Goal: Task Accomplishment & Management: Use online tool/utility

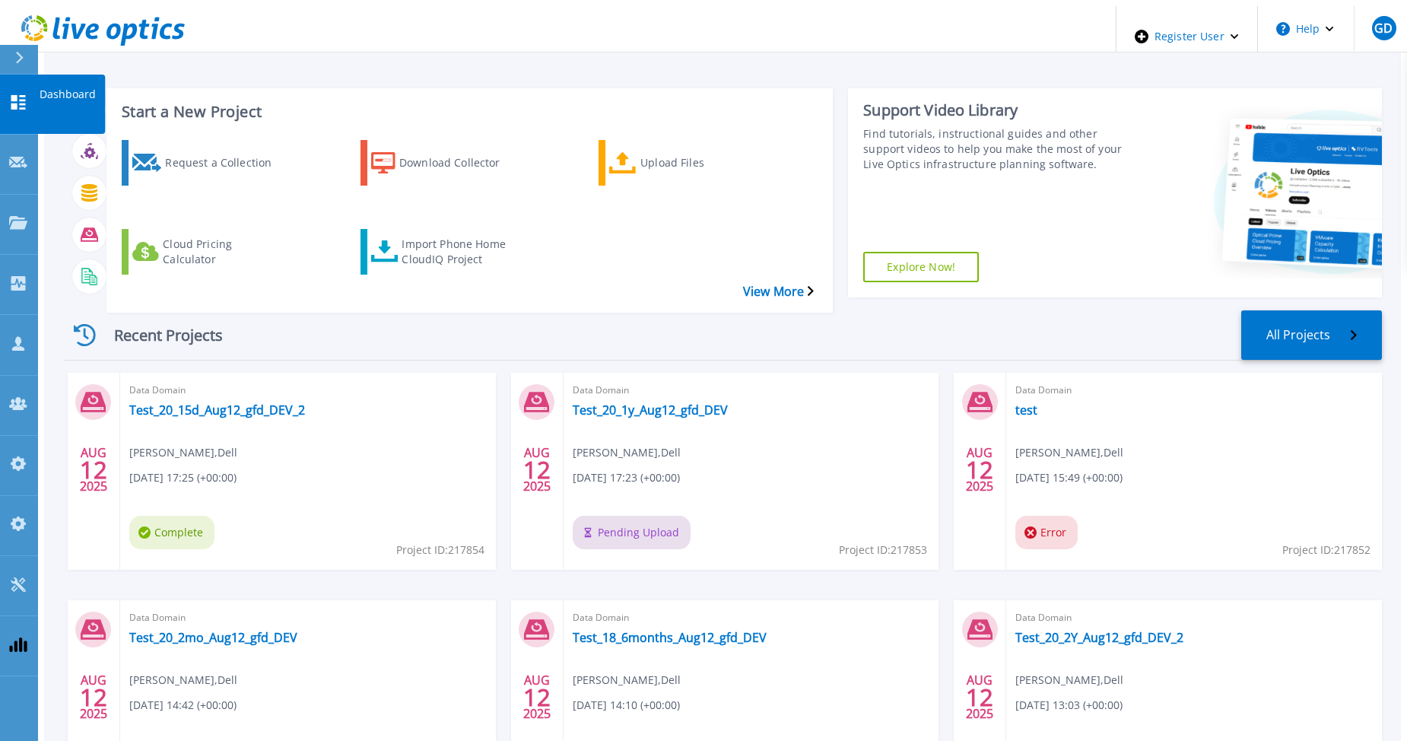
click at [22, 95] on icon at bounding box center [18, 102] width 18 height 14
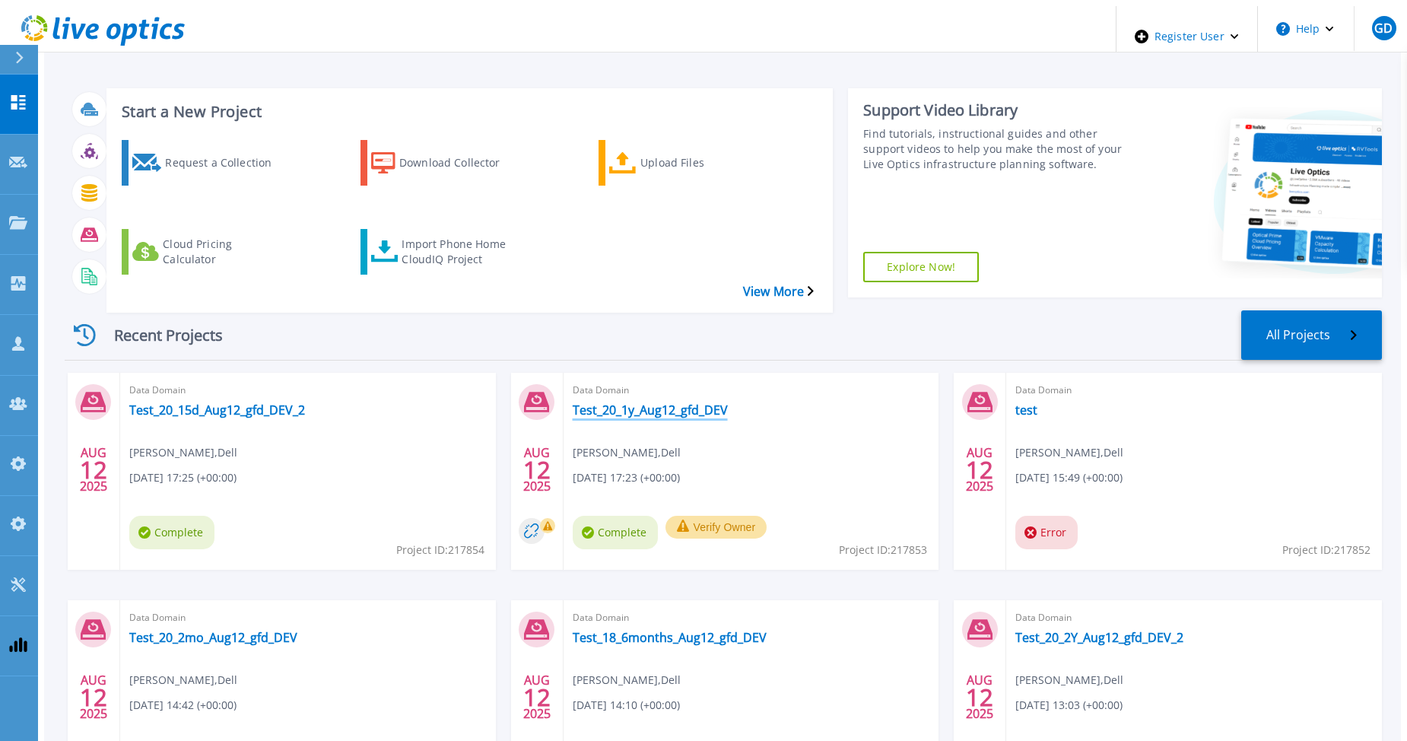
click at [655, 402] on link "Test_20_1y_Aug12_gfd_DEV" at bounding box center [650, 409] width 155 height 15
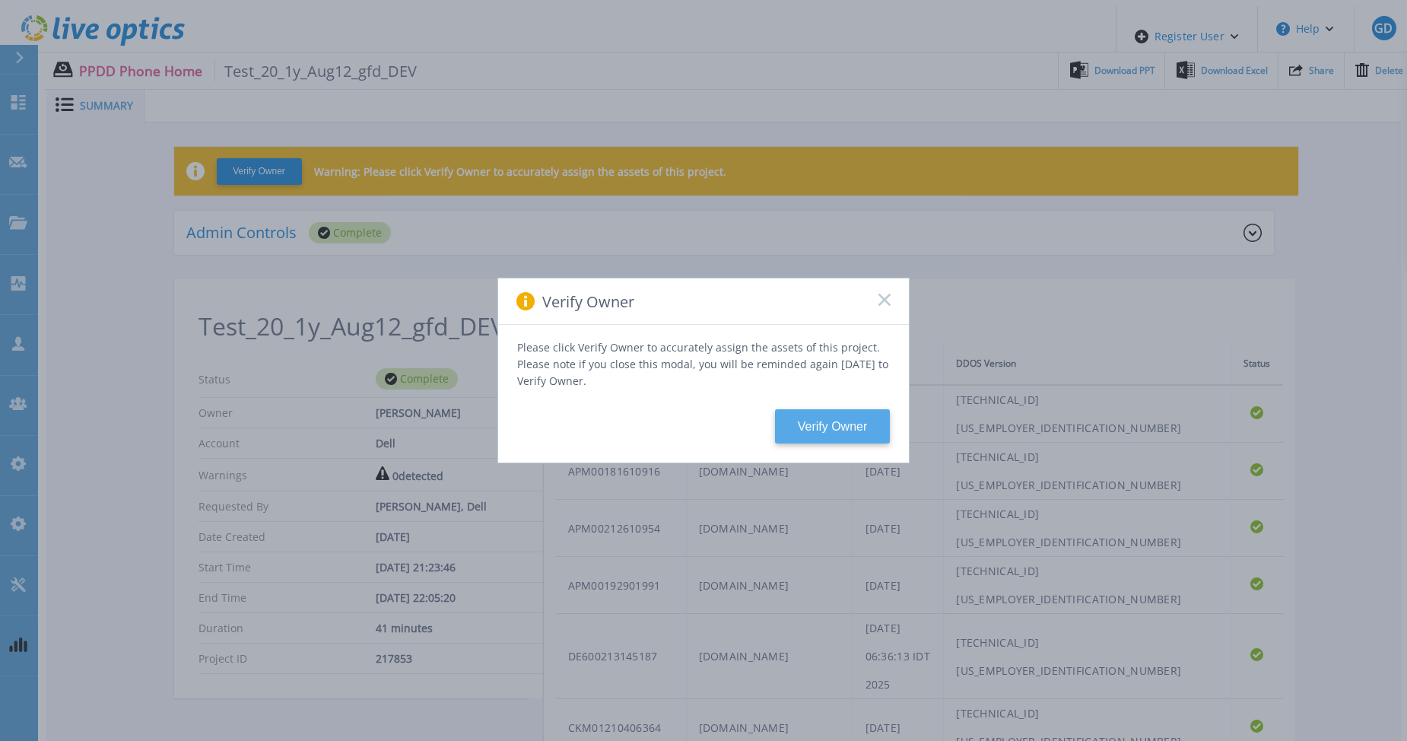
click at [812, 420] on button "Verify Owner" at bounding box center [832, 426] width 115 height 34
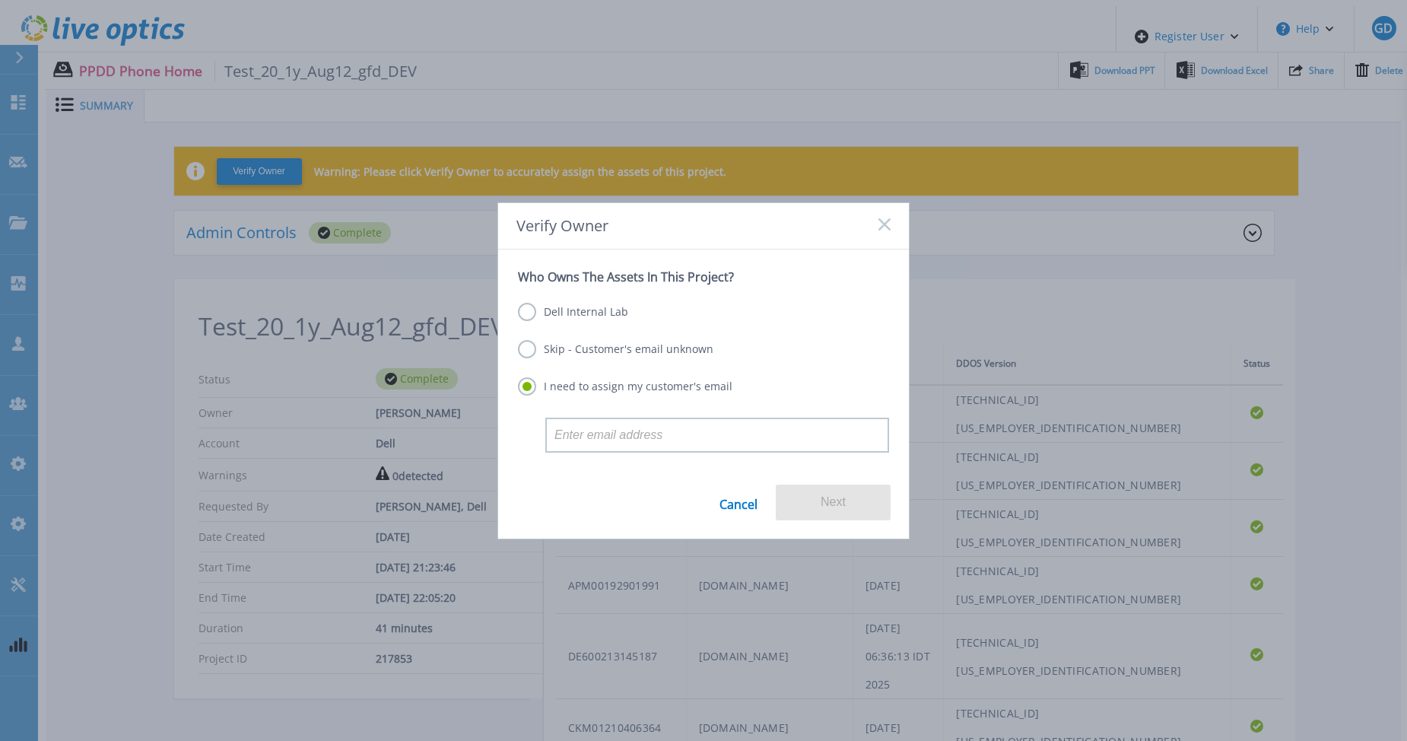
click at [607, 310] on label "Dell Internal Lab" at bounding box center [573, 312] width 110 height 18
click at [0, 0] on input "Dell Internal Lab" at bounding box center [0, 0] width 0 height 0
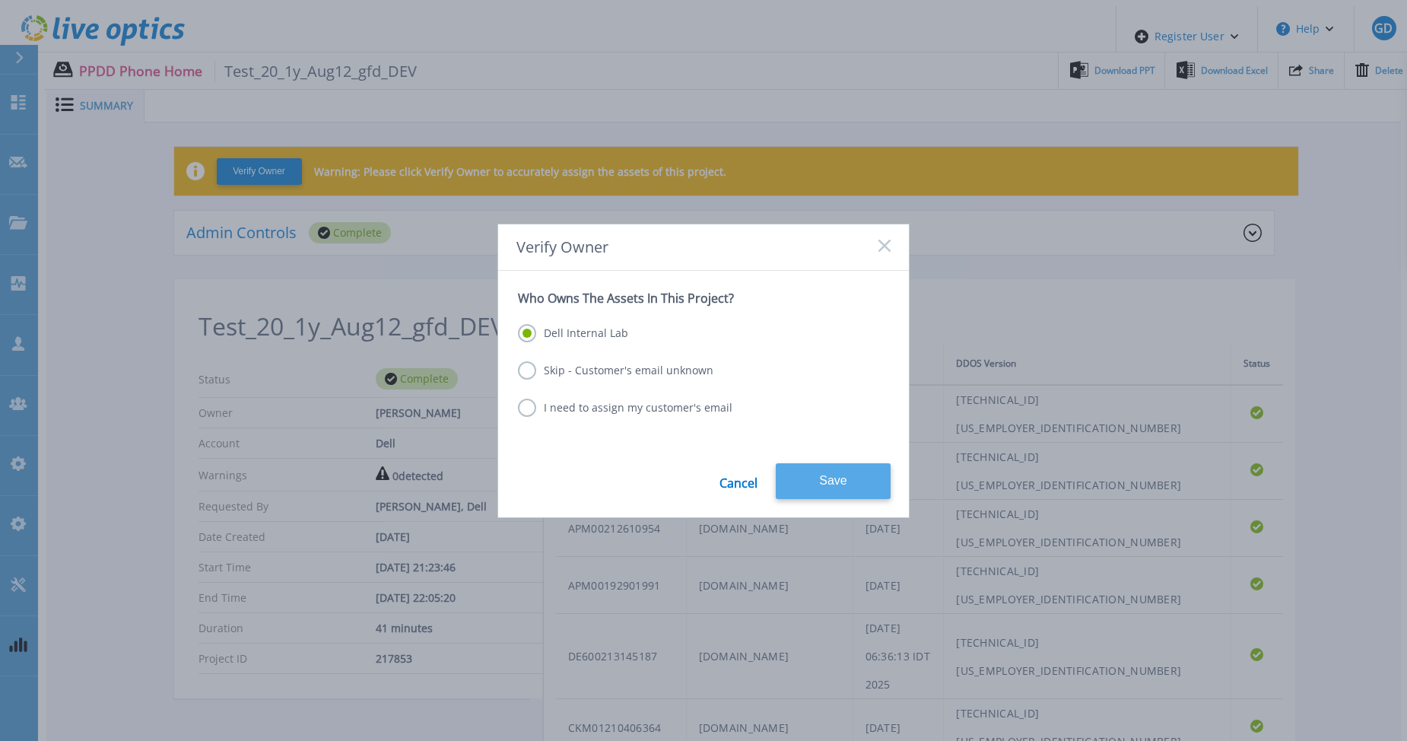
click at [852, 472] on button "Save" at bounding box center [833, 481] width 115 height 36
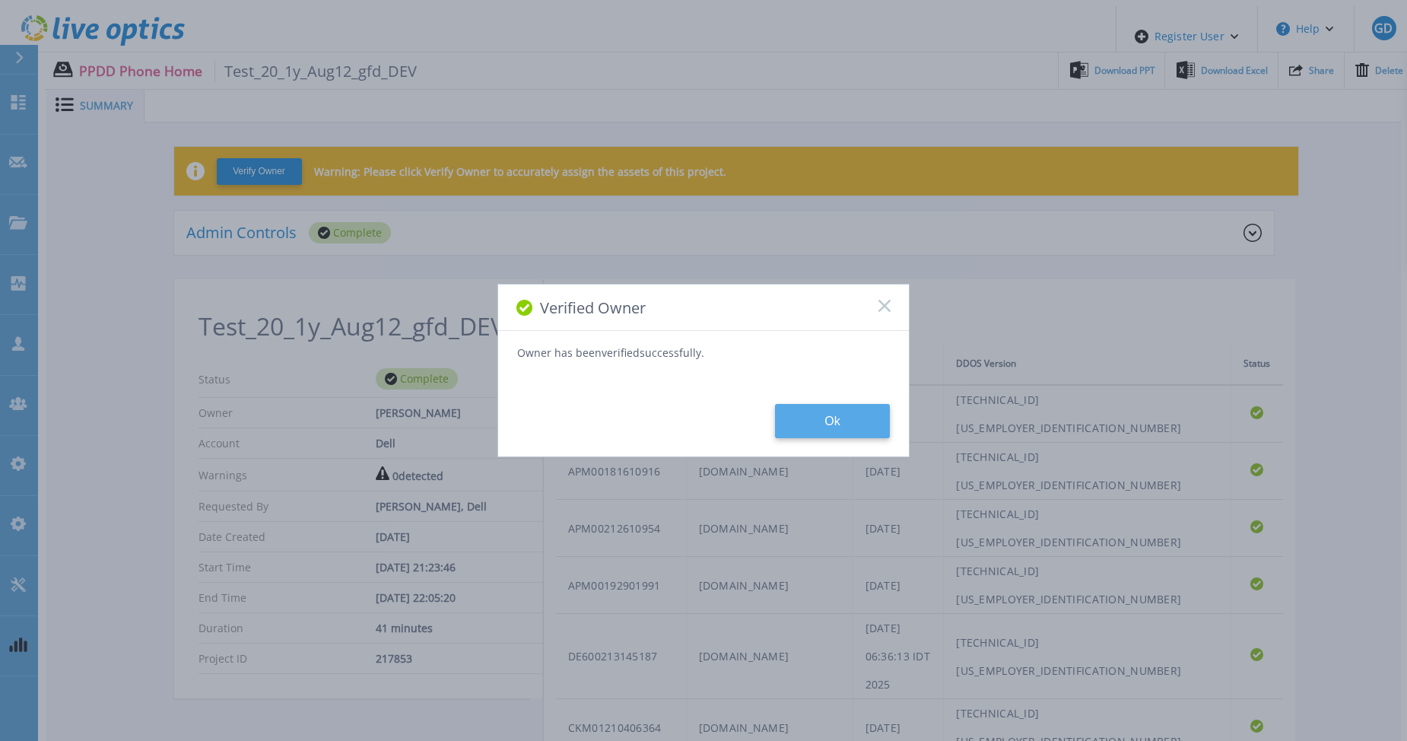
click at [825, 416] on button "Ok" at bounding box center [832, 421] width 115 height 34
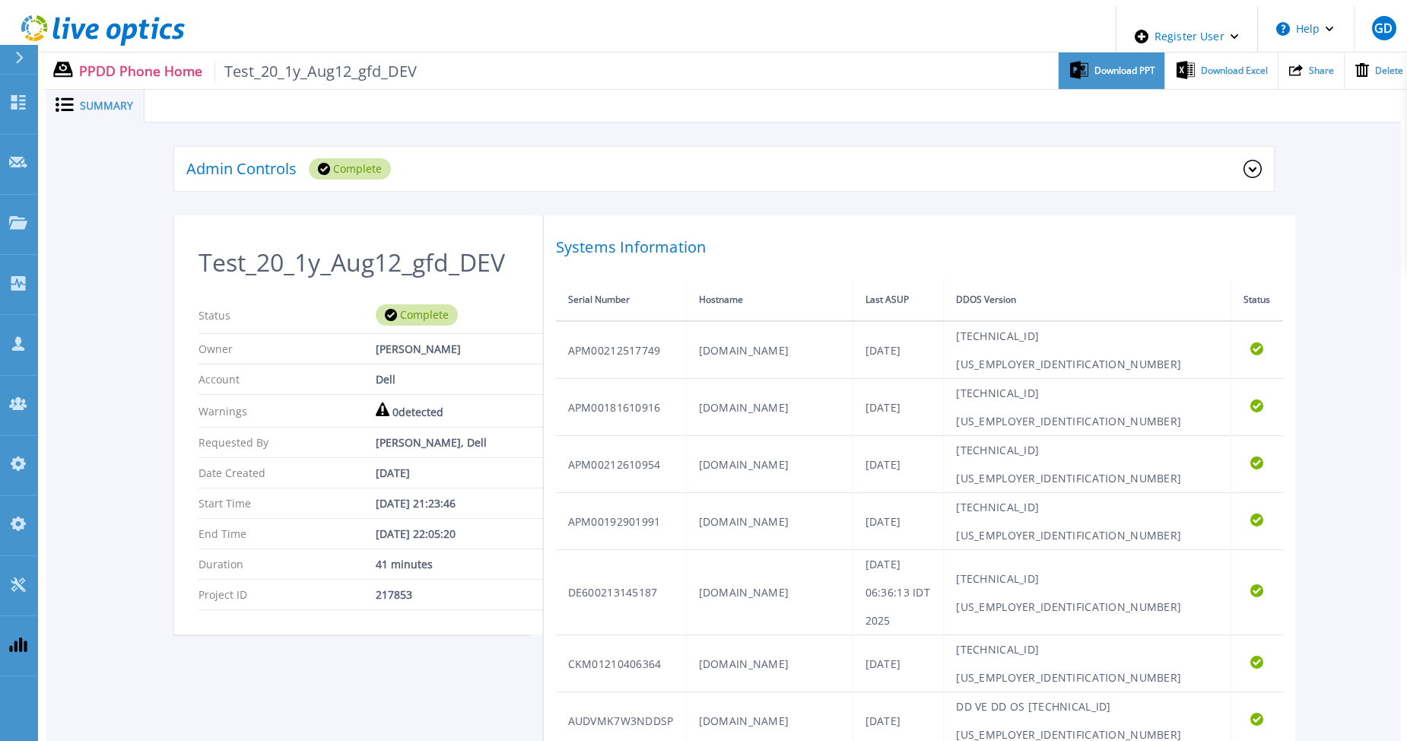
click at [1100, 72] on div "Download PPT" at bounding box center [1112, 70] width 106 height 37
click at [1236, 66] on span "Download Excel" at bounding box center [1234, 70] width 67 height 9
drag, startPoint x: 72, startPoint y: 284, endPoint x: 61, endPoint y: 214, distance: 70.9
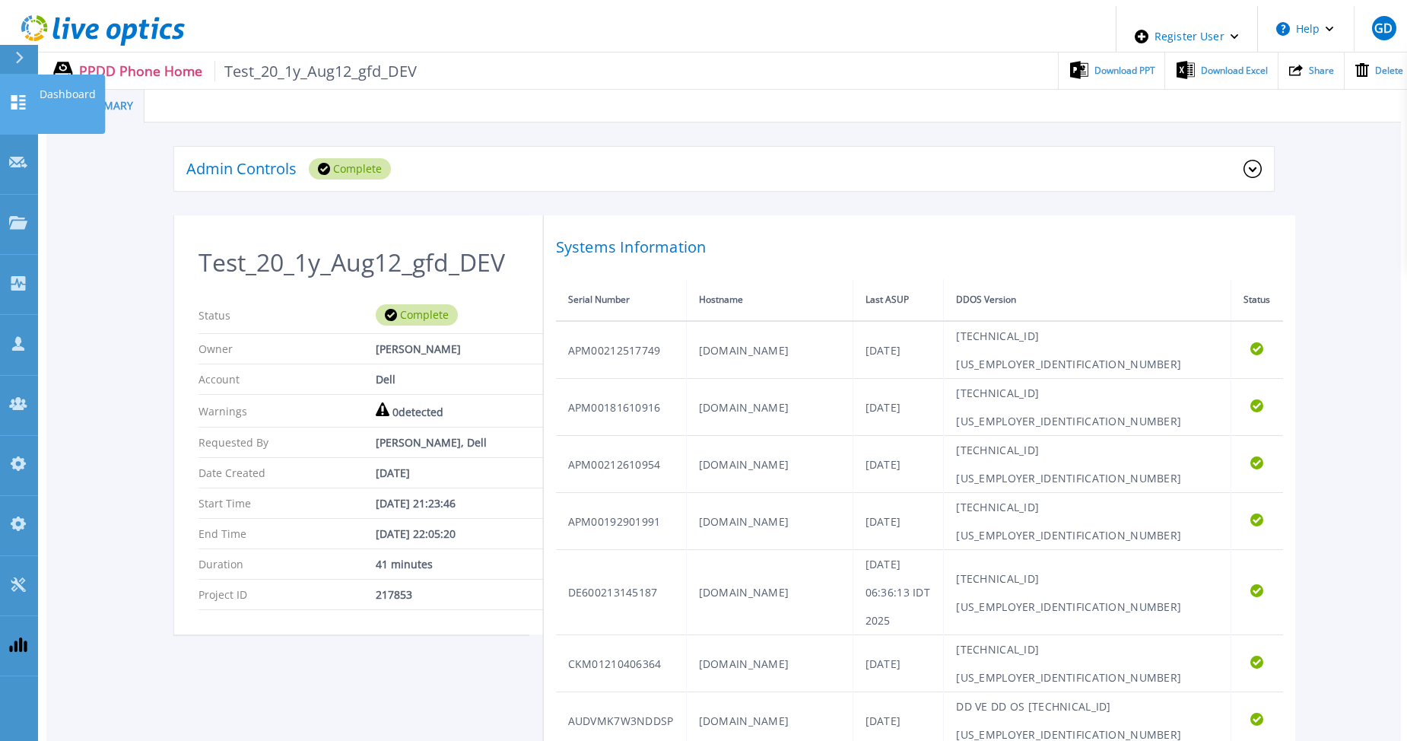
click at [21, 95] on icon at bounding box center [18, 102] width 18 height 14
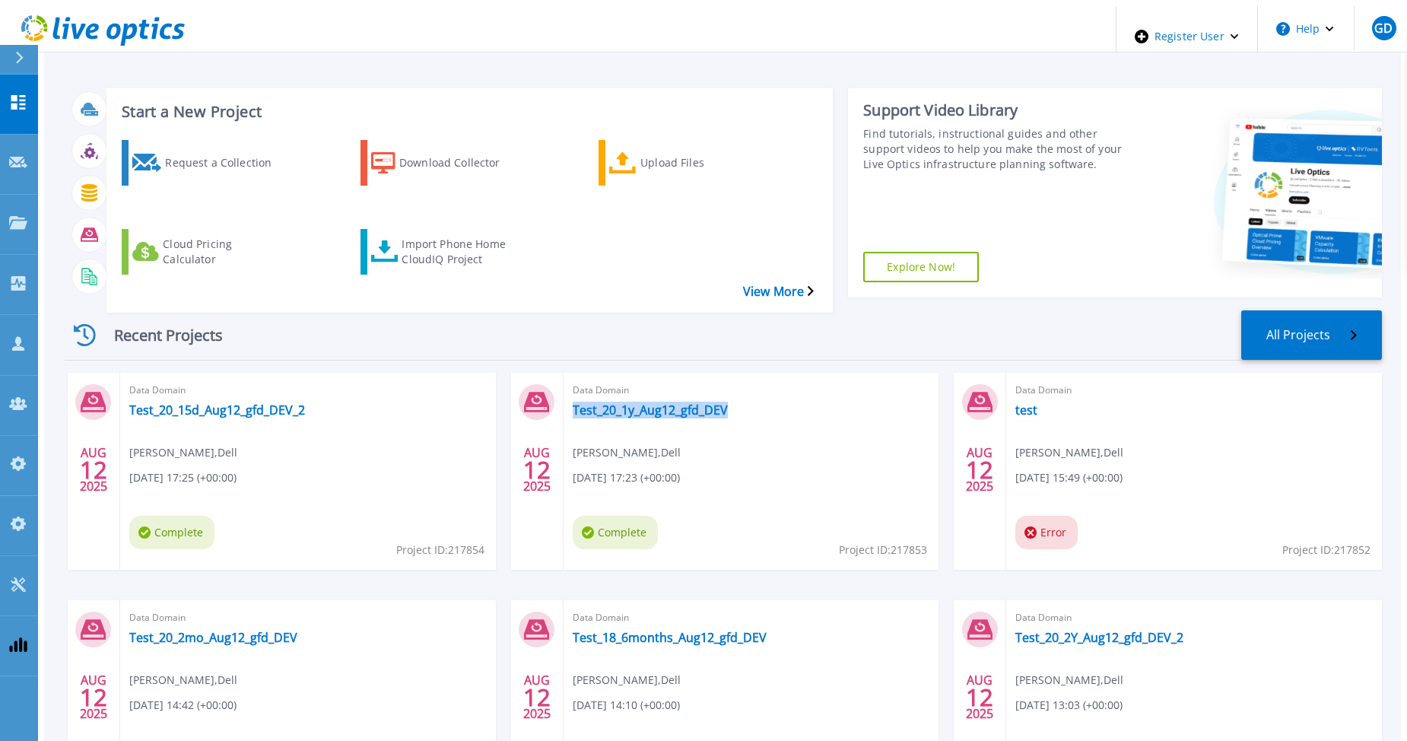
drag, startPoint x: 732, startPoint y: 374, endPoint x: 555, endPoint y: 378, distance: 176.5
click at [563, 378] on div "Data Domain Test_20_1y_Aug12_gfd_DEV [PERSON_NAME] , Dell [DATE] 17:23 (+00:00)…" at bounding box center [751, 471] width 376 height 197
copy link "Test_20_1y_Aug12_gfd_DEV"
click at [335, 405] on div "Data Domain Test_20_15d_Aug12_gfd_DEV_2 [PERSON_NAME] , Dell [DATE] 17:25 (+00:…" at bounding box center [308, 471] width 376 height 197
drag, startPoint x: 292, startPoint y: 371, endPoint x: 114, endPoint y: 376, distance: 178.0
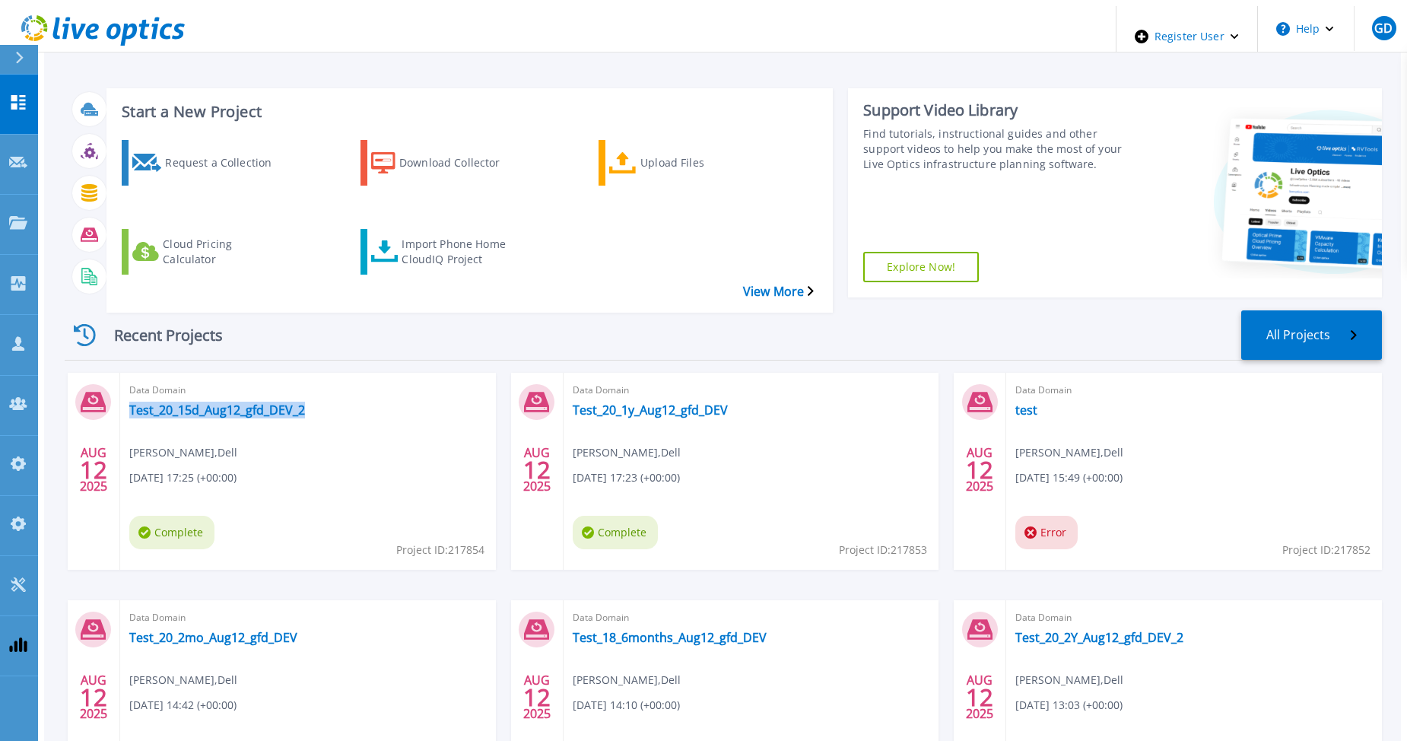
click at [120, 376] on div "Data Domain Test_20_15d_Aug12_gfd_DEV_2 Gerry Dunn , Dell 08/12/2025, 17:25 (+0…" at bounding box center [308, 471] width 376 height 197
copy link "Test_20_15d_Aug12_gfd_DEV_2"
click at [402, 233] on div "Import Phone Home CloudIQ Project" at bounding box center [463, 252] width 122 height 38
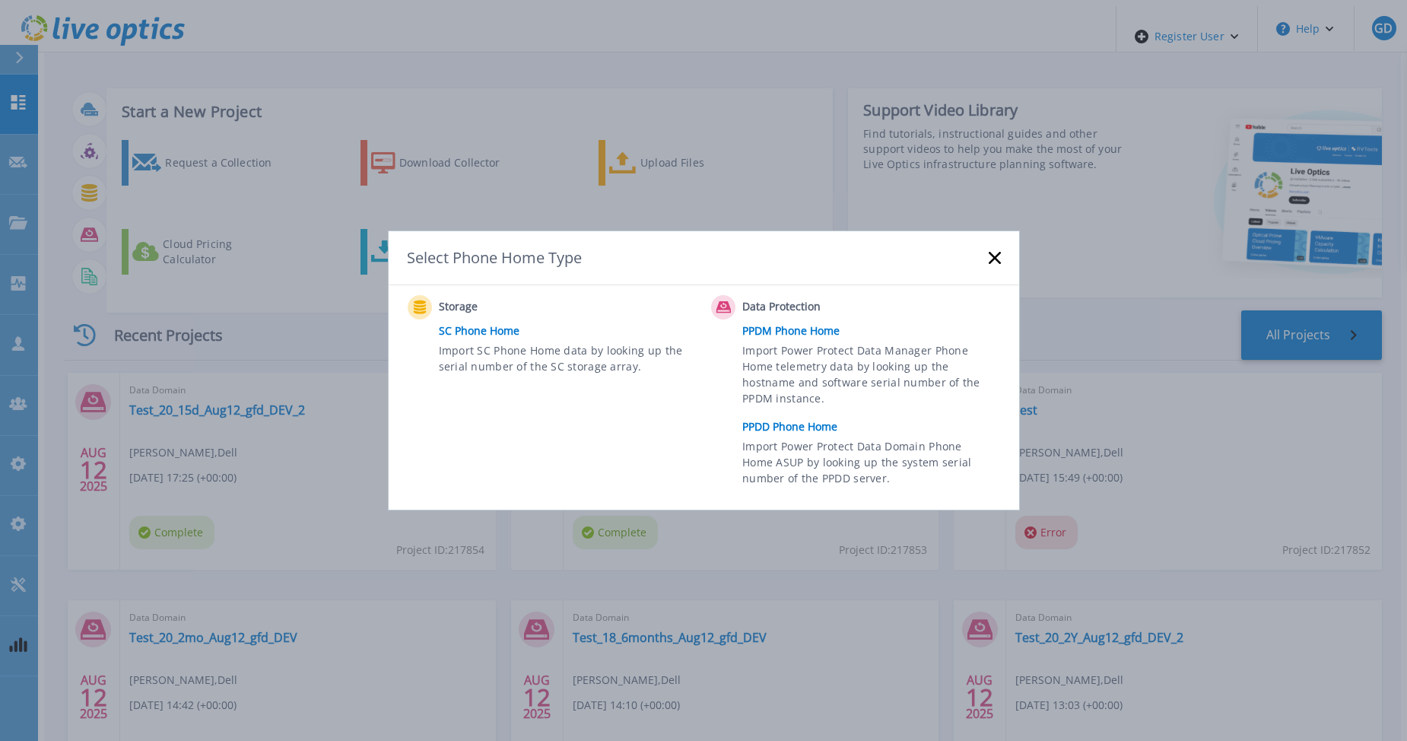
click at [767, 428] on link "PPDD Phone Home" at bounding box center [874, 426] width 265 height 23
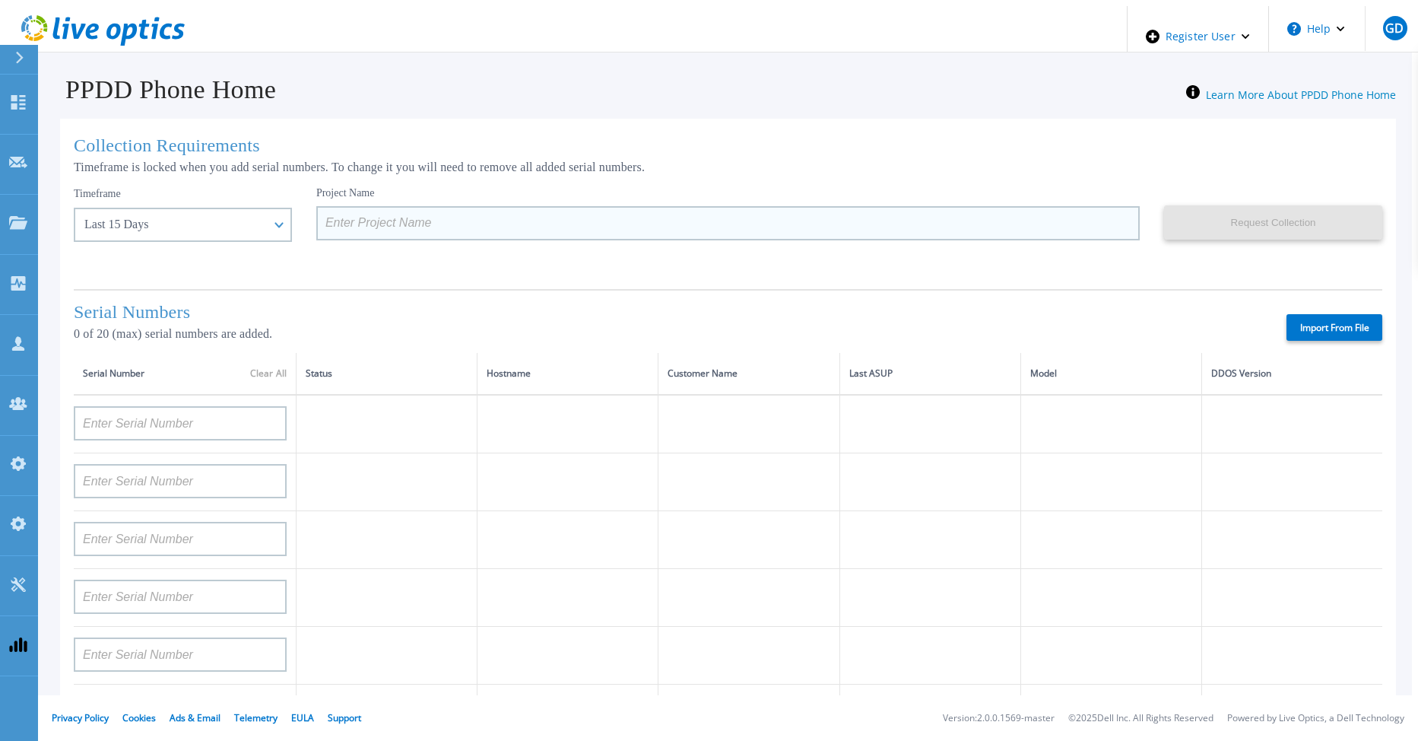
click at [349, 221] on input at bounding box center [728, 223] width 824 height 34
paste input "Test_20_15d_Aug12_gfd_DEV_2"
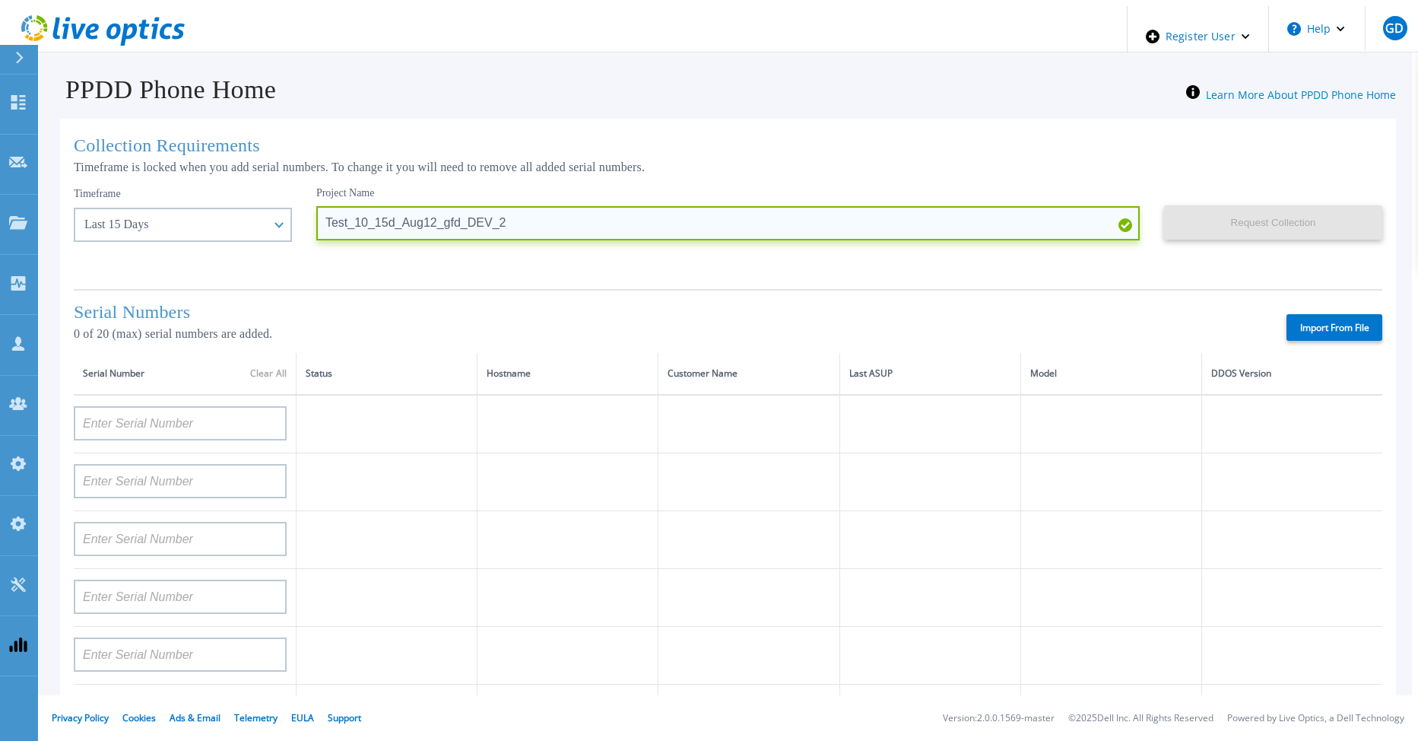
click at [487, 222] on input "Test_10_15d_Aug12_gfd_DEV_2" at bounding box center [728, 223] width 824 height 34
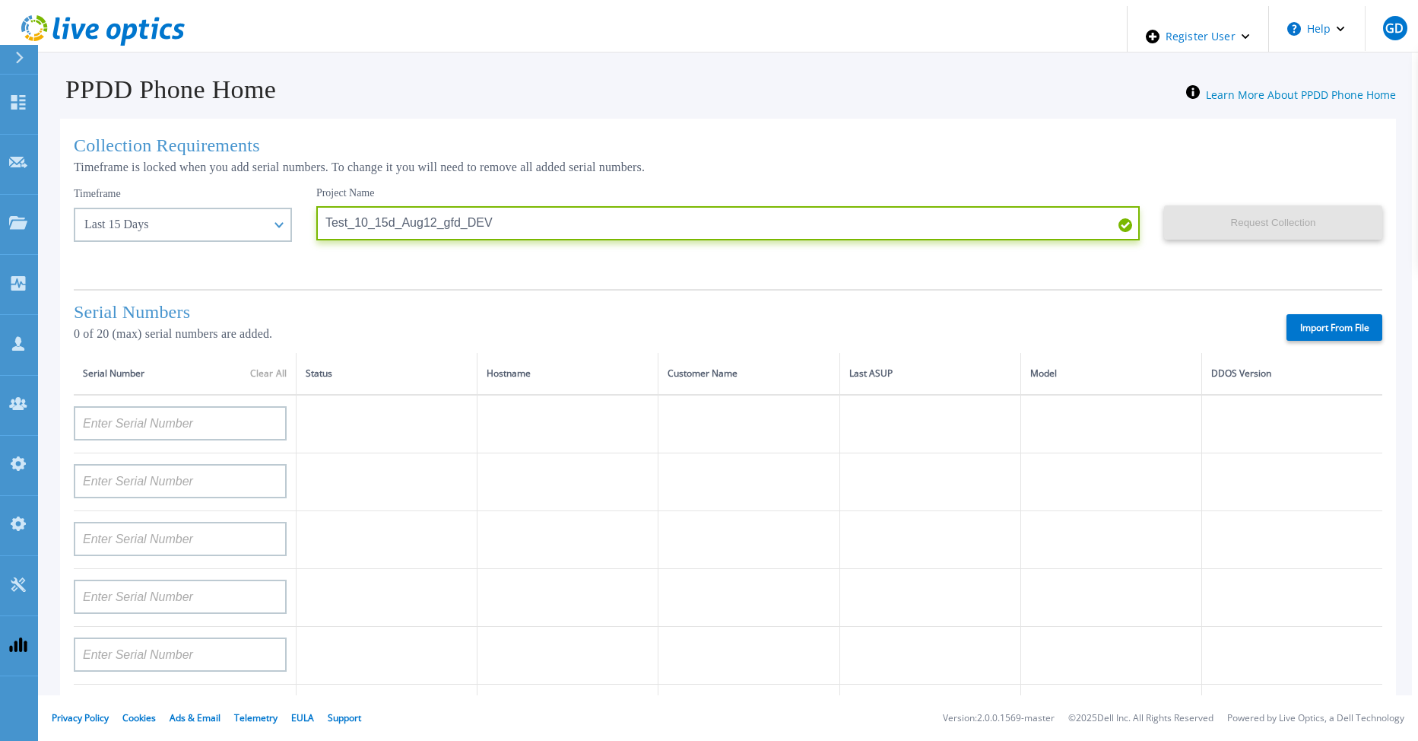
type input "Test_10_15d_Aug12_gfd_DEV"
click at [1313, 319] on label "Import From File" at bounding box center [1335, 327] width 96 height 27
click at [0, 0] on input "Import From File" at bounding box center [0, 0] width 0 height 0
type input "APM00212517749"
type input "APM00181610916"
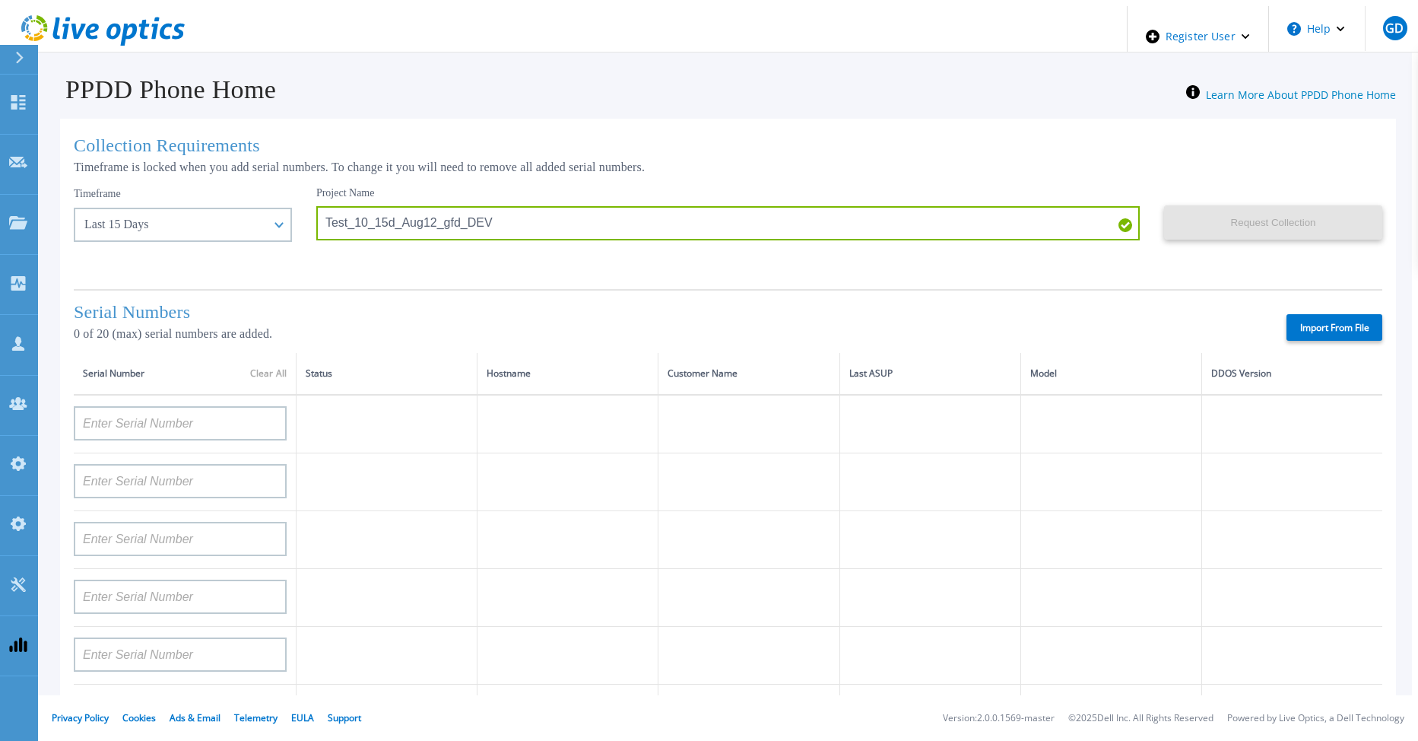
type input "APM00212610954"
type input "APM00192901991"
type input "DE600213145187"
type input "CKM01210406364"
type input "AUDVMK7W3NDDSP"
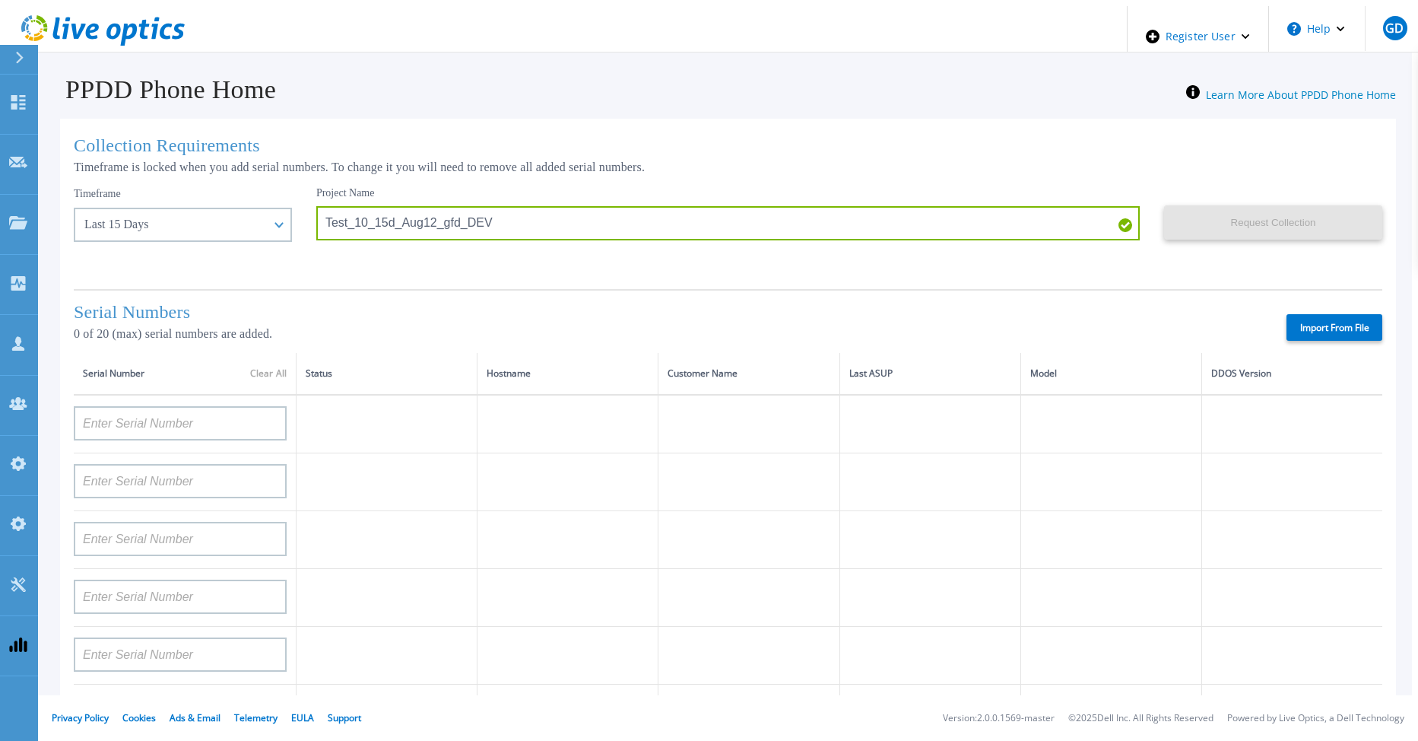
type input "APM00174422347"
type input "APM00171414746"
type input "APM00222128522"
type input "APM00200337213"
type input "APM00160405864"
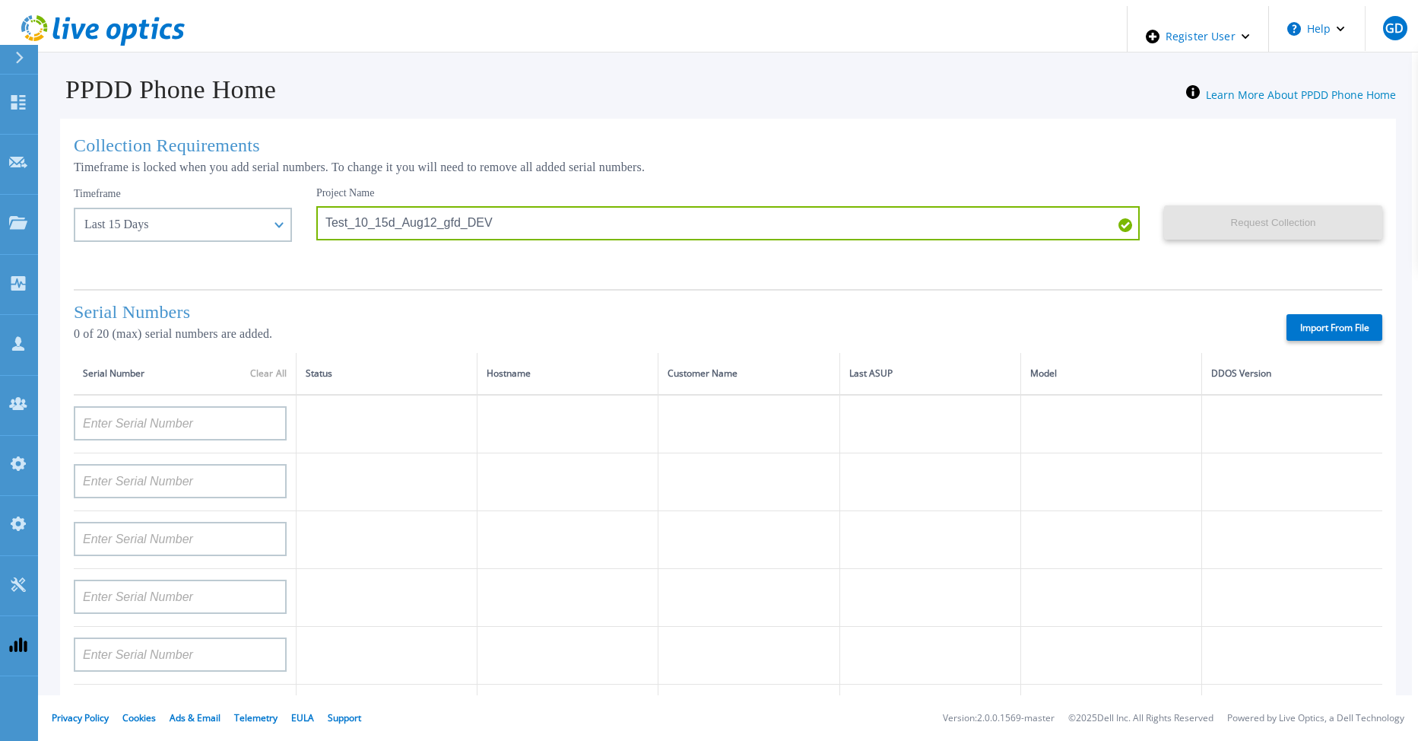
type input "APM00201200598"
type input "APM00172914280"
type input "APM00212721945"
type input "CKM01203620338"
type input "CKM01214706127"
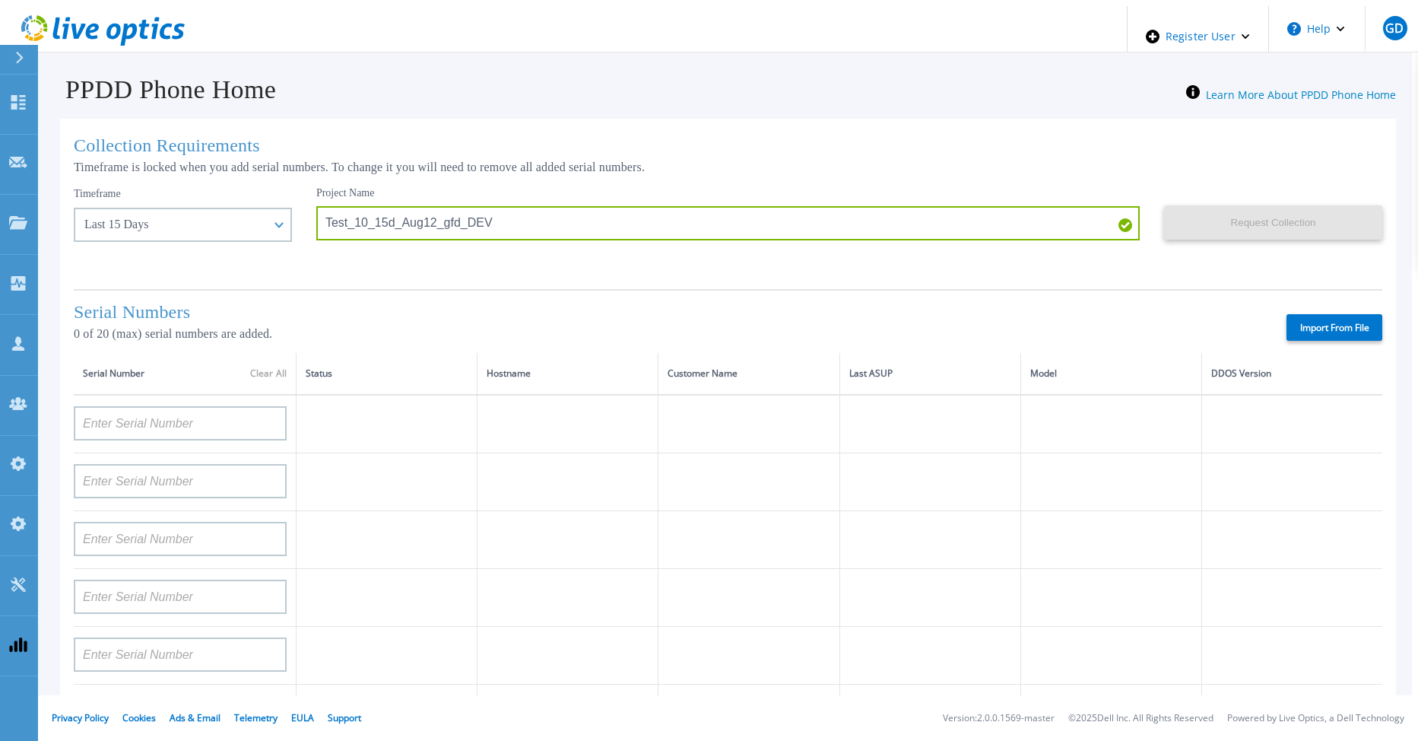
type input "FLA95144400037"
type input "AUDVNWBR6EDS91"
type input "APM00182109758"
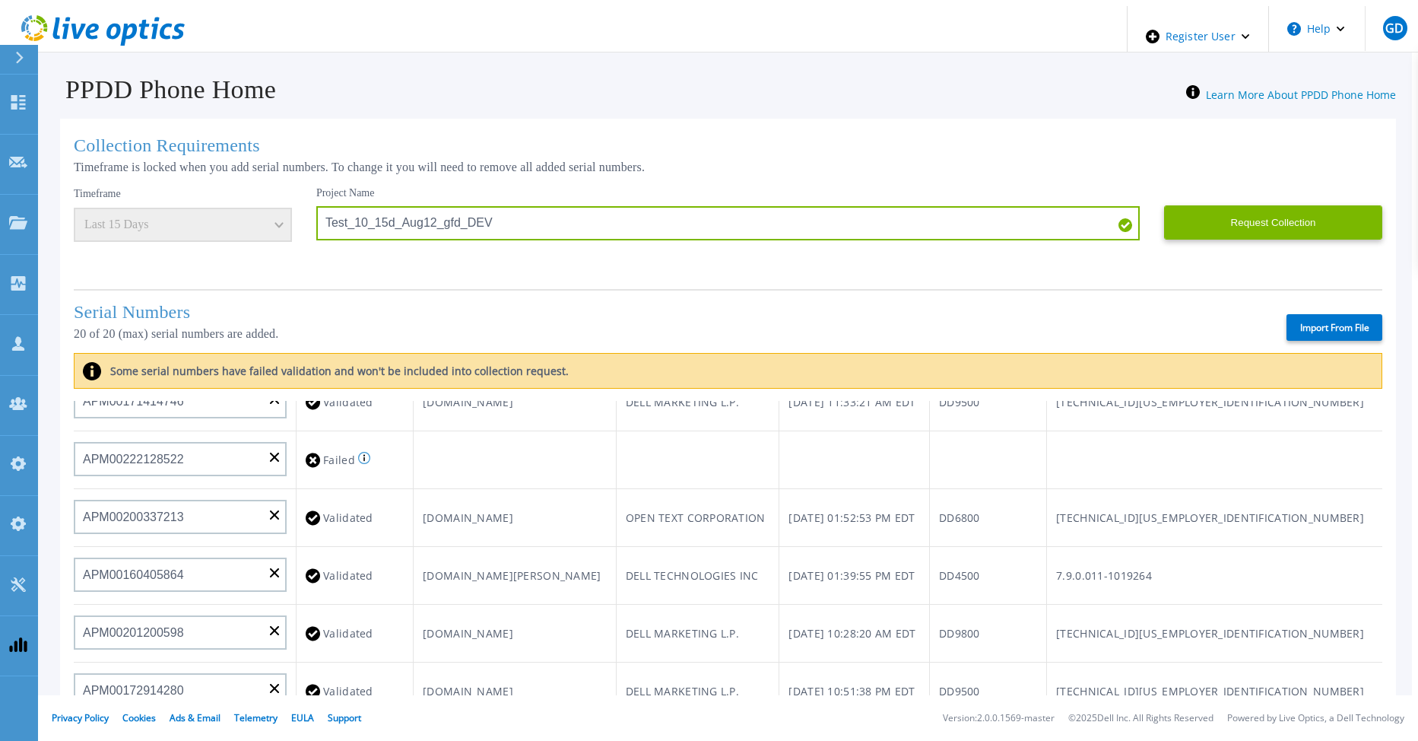
scroll to position [304, 0]
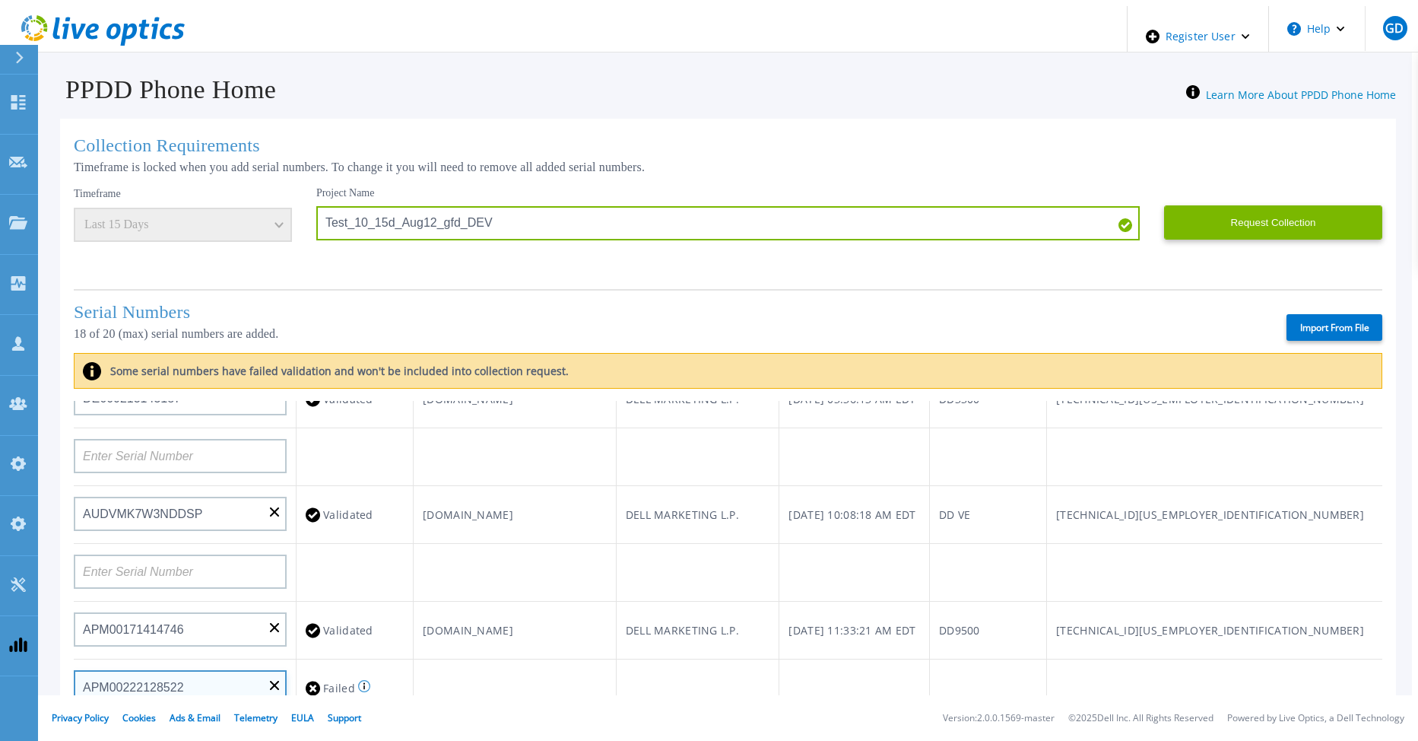
click at [256, 684] on input "APM00222128522" at bounding box center [180, 687] width 213 height 34
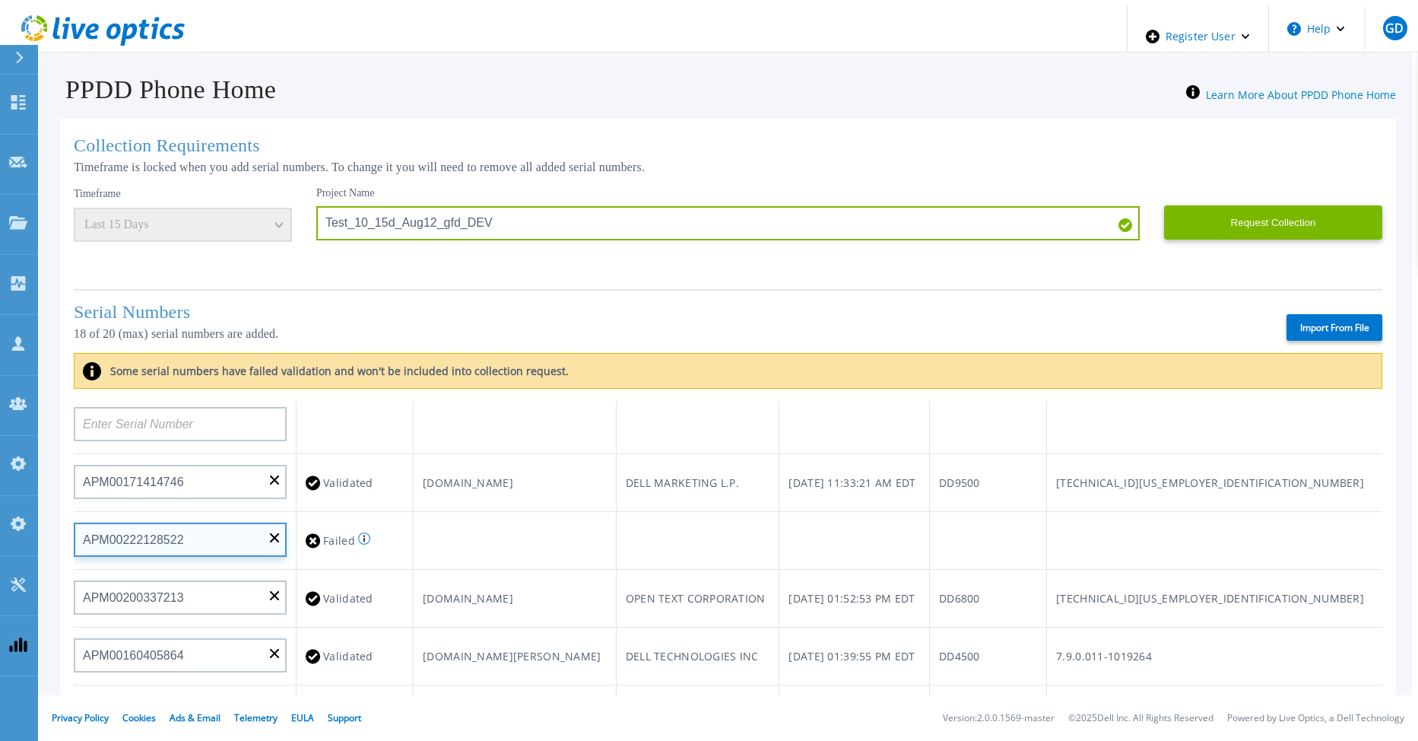
scroll to position [456, 0]
click at [262, 525] on input "APM00222128522" at bounding box center [180, 535] width 213 height 34
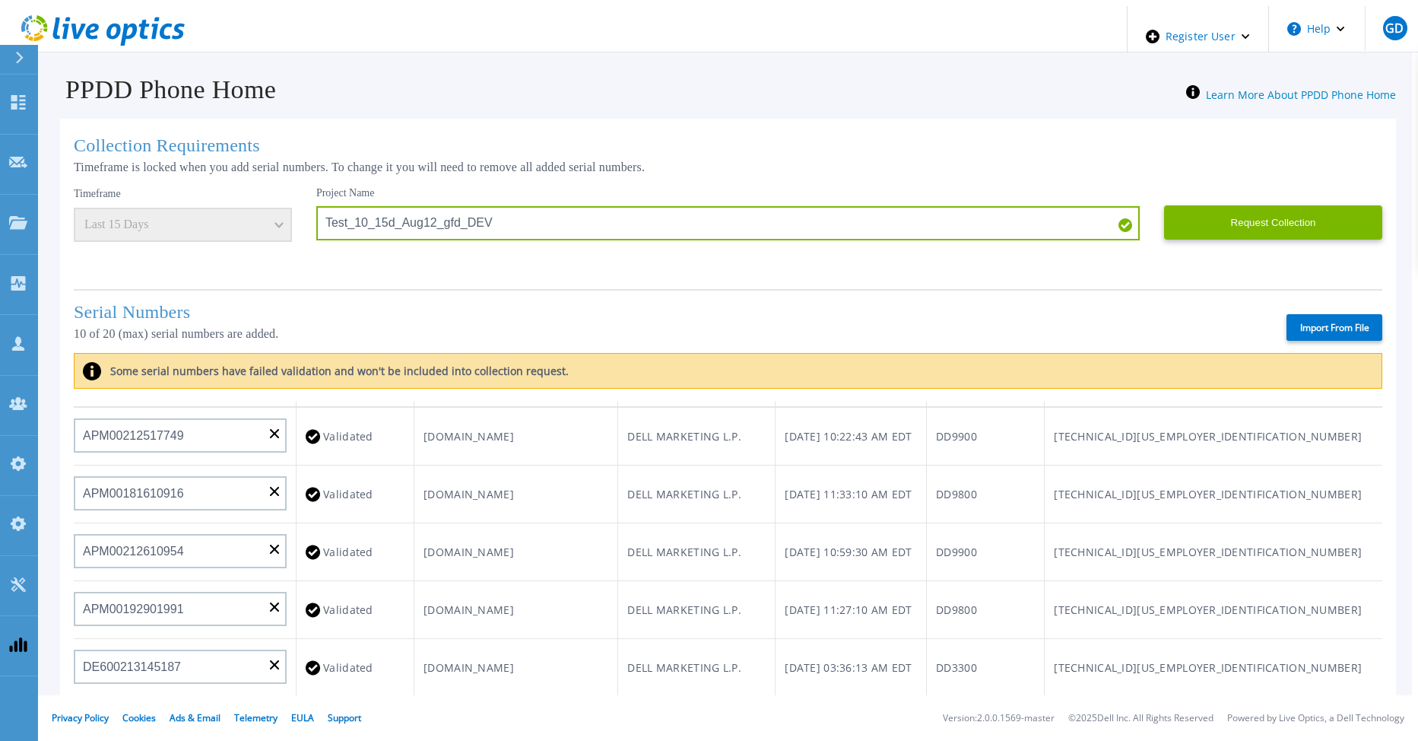
scroll to position [0, 0]
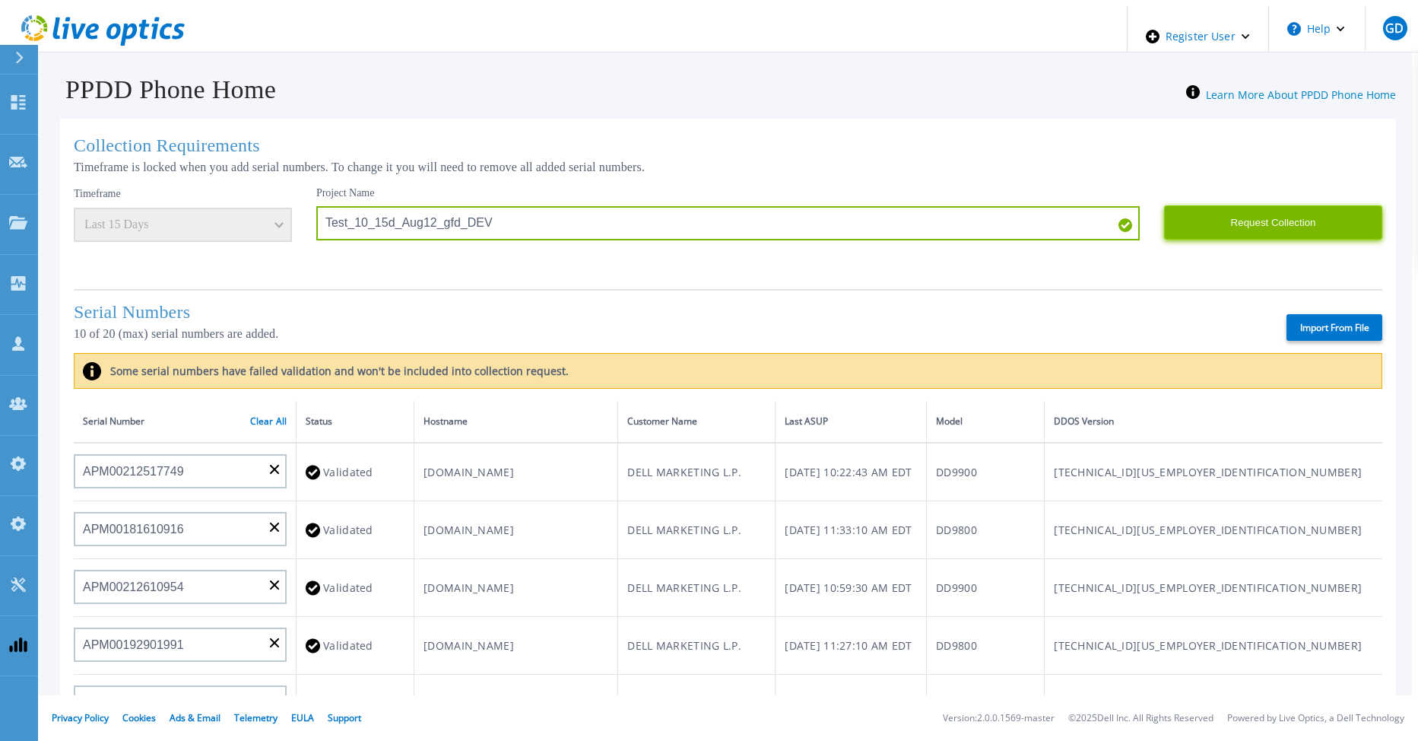
click at [1250, 214] on button "Request Collection" at bounding box center [1273, 222] width 218 height 34
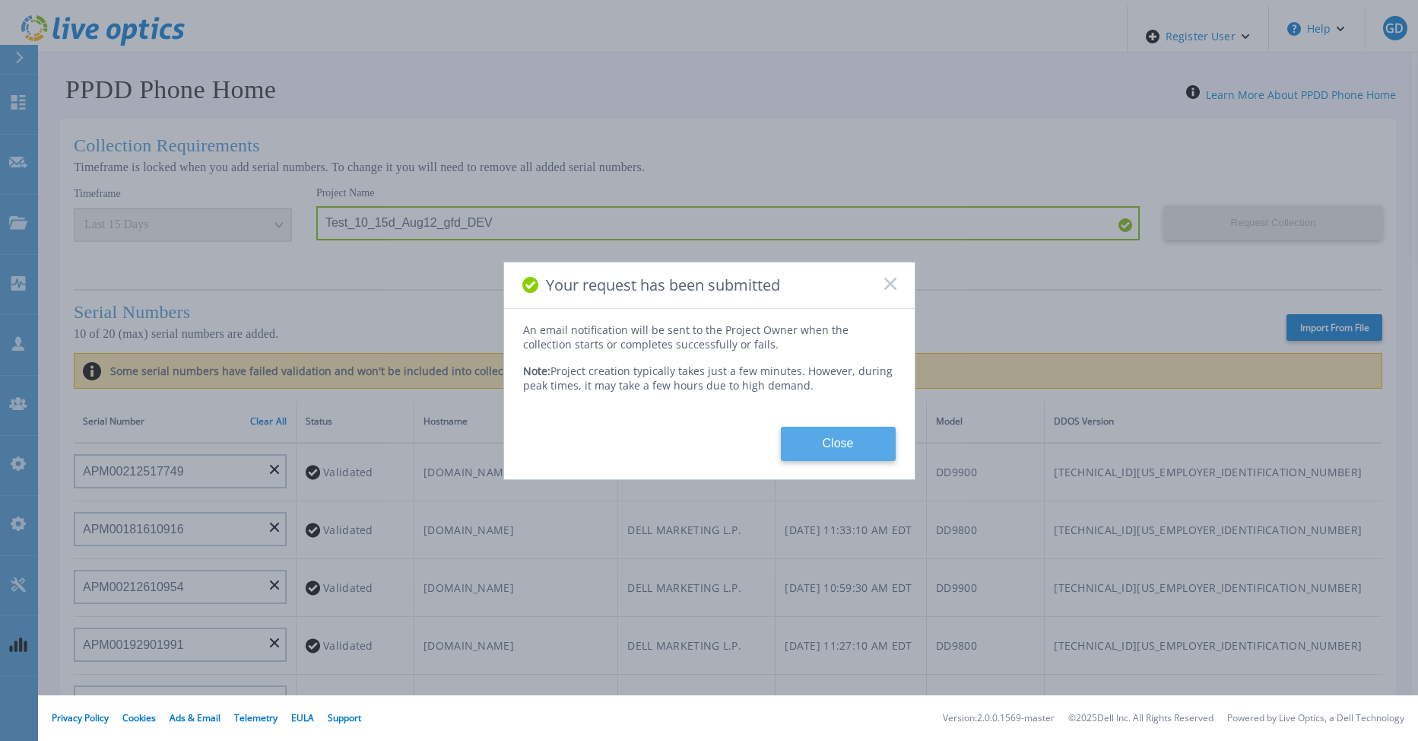
click at [862, 443] on button "Close" at bounding box center [838, 444] width 115 height 34
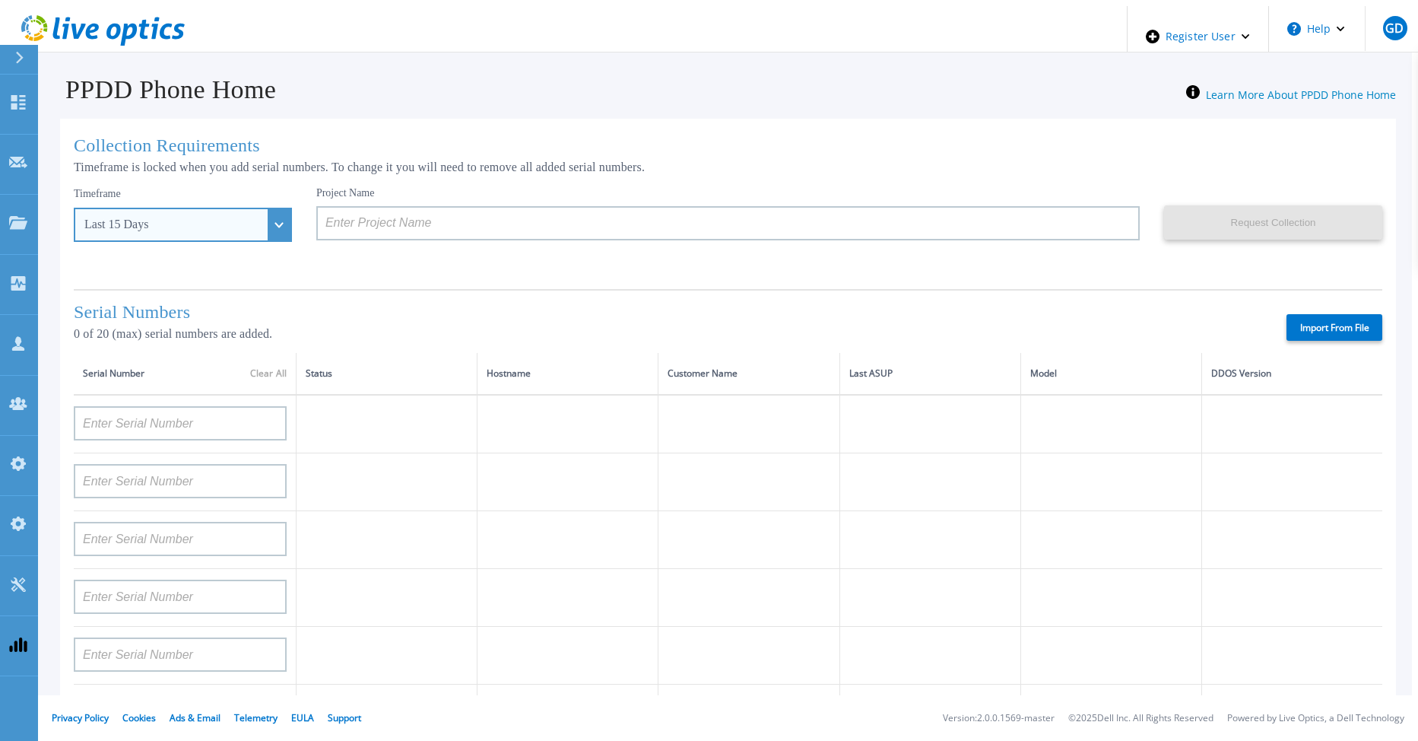
click at [252, 224] on div "Last 15 Days" at bounding box center [183, 225] width 218 height 34
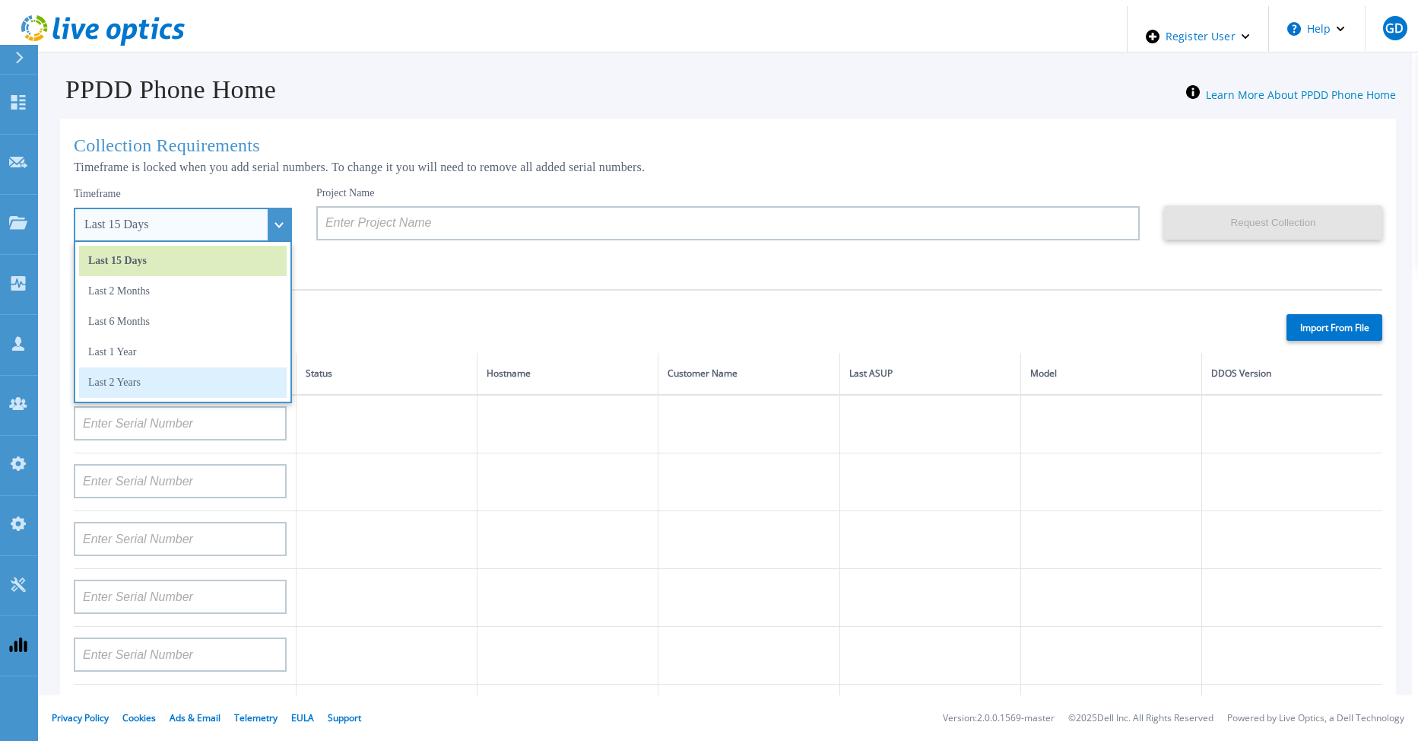
click at [189, 377] on li "Last 2 Years" at bounding box center [183, 382] width 208 height 30
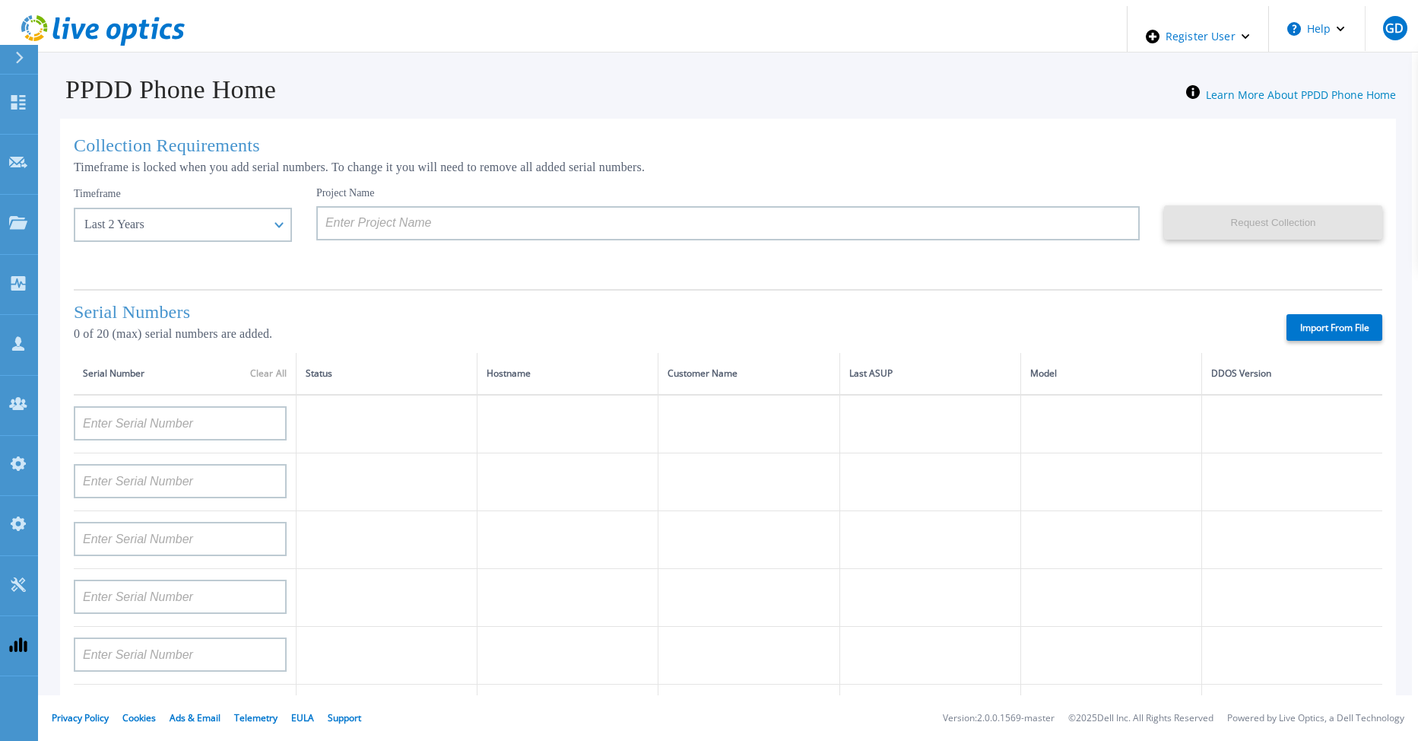
click at [1319, 325] on label "Import From File" at bounding box center [1335, 327] width 96 height 27
click at [0, 0] on input "Import From File" at bounding box center [0, 0] width 0 height 0
type input "APM00212517749"
type input "APM00181610916"
type input "APM00212610954"
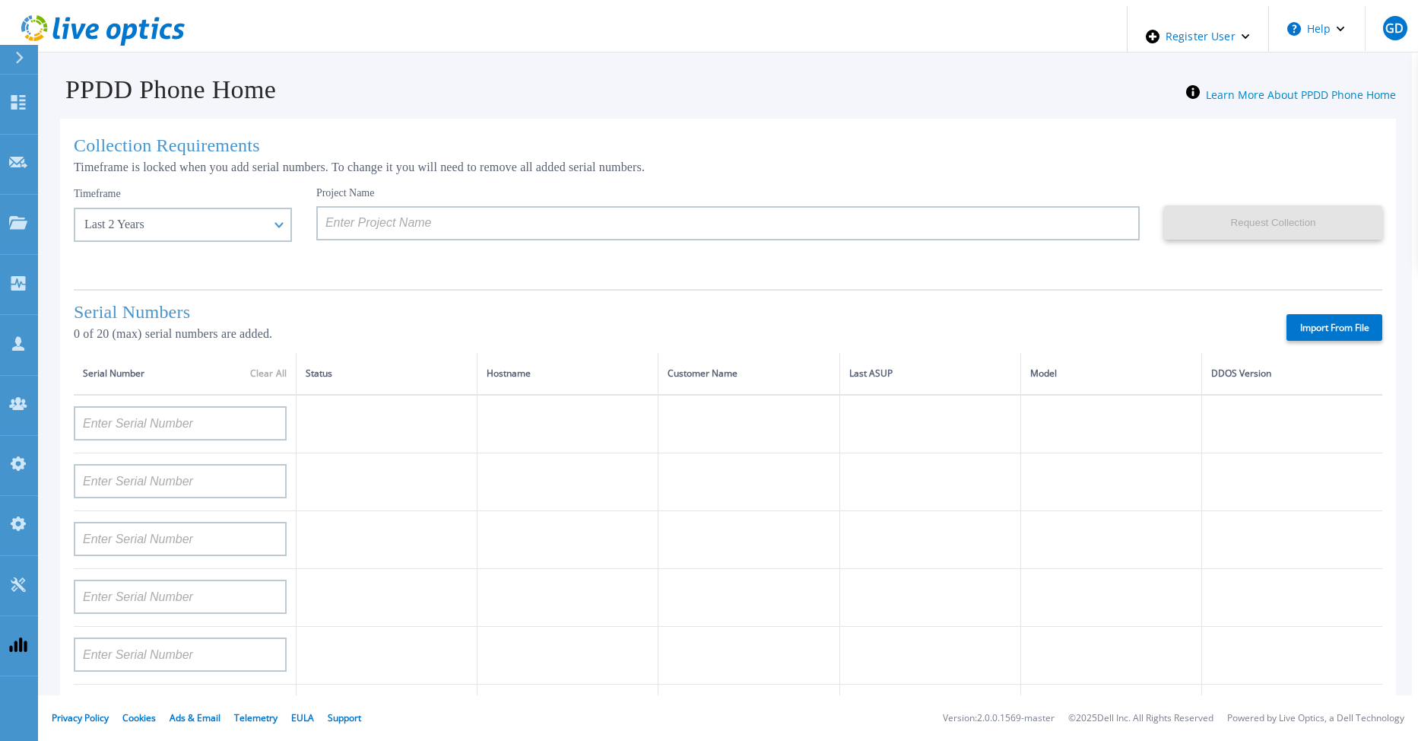
type input "APM00192901991"
type input "DE600213145187"
type input "CKM01210406364"
type input "AUDVMK7W3NDDSP"
type input "APM00174422347"
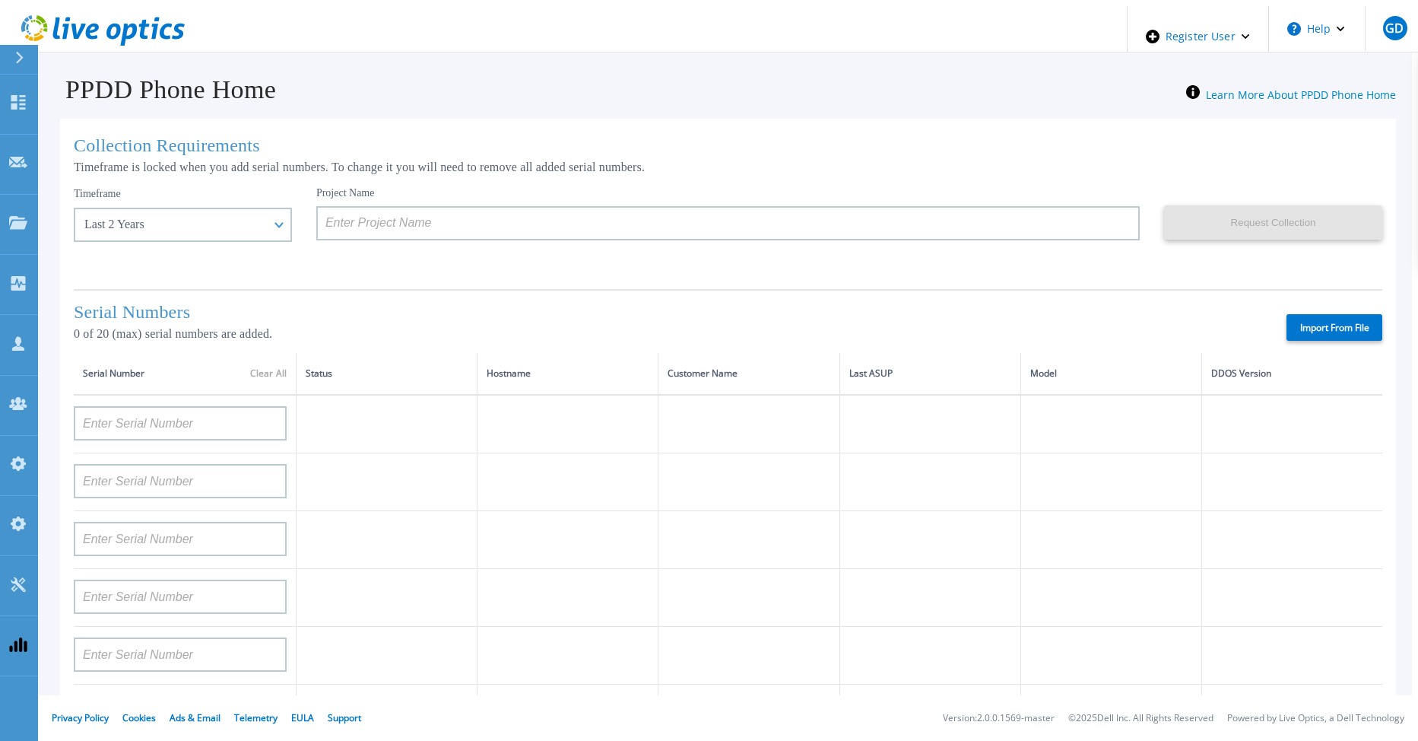
type input "APM00171414746"
type input "APM00222128522"
type input "APM00200337213"
type input "APM00160405864"
type input "APM00201200598"
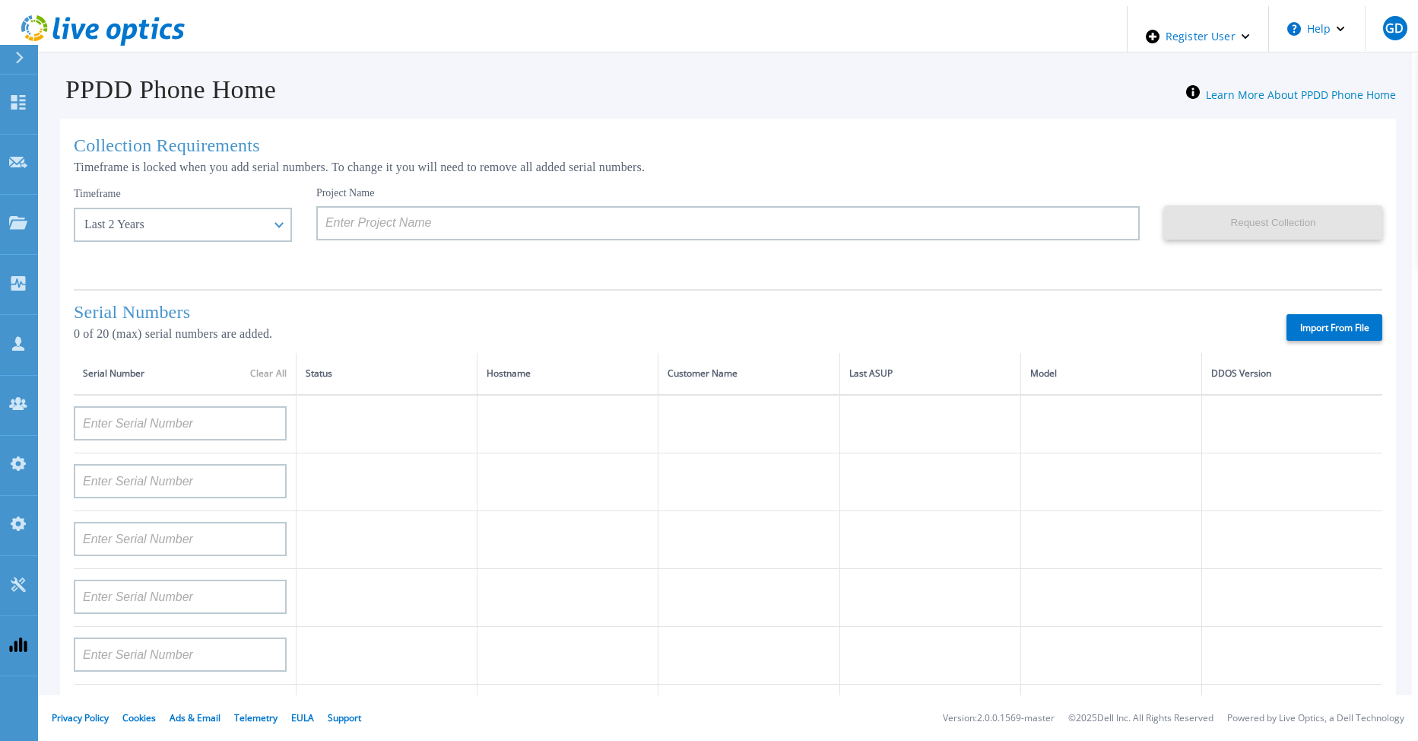
type input "APM00172914280"
type input "APM00212721945"
type input "CKM01203620338"
type input "CKM01214706127"
type input "FLA95144400037"
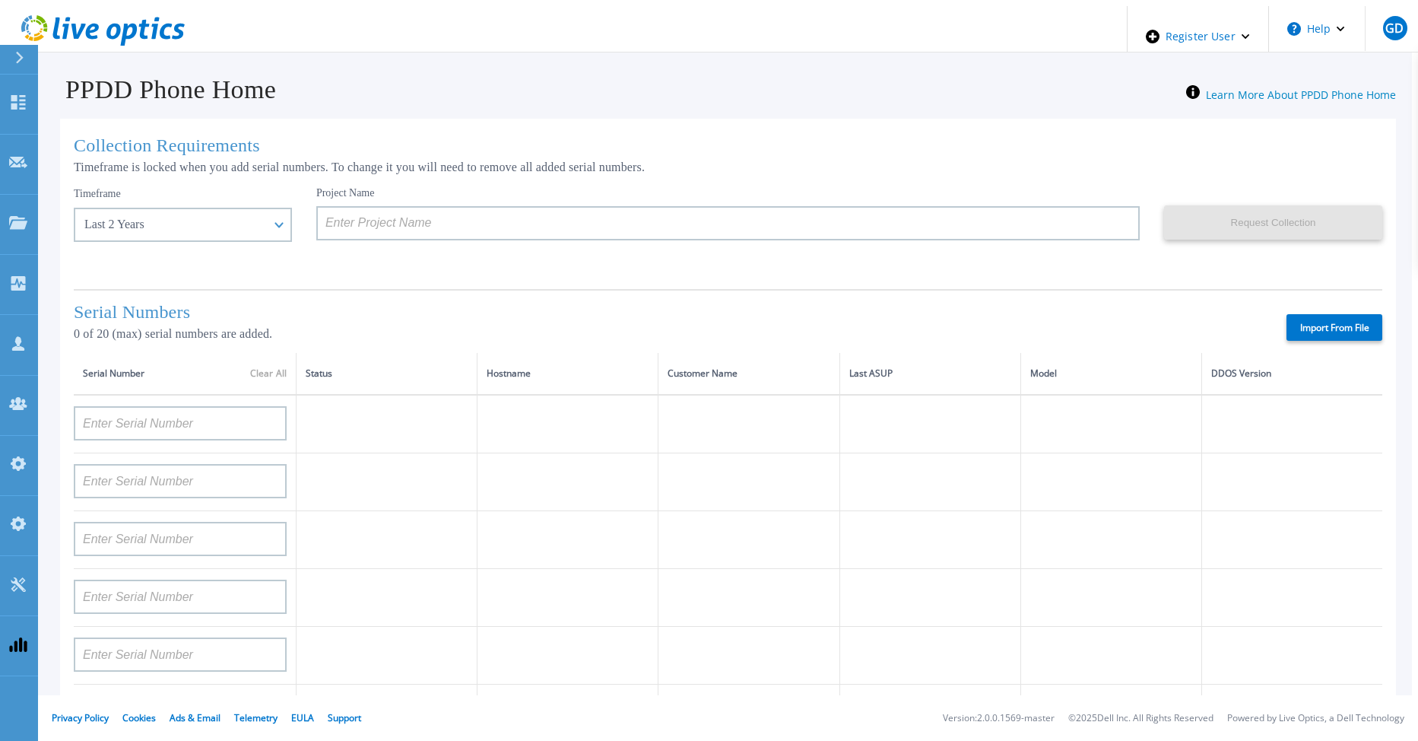
type input "AUDVNWBR6EDS91"
type input "APM00182109758"
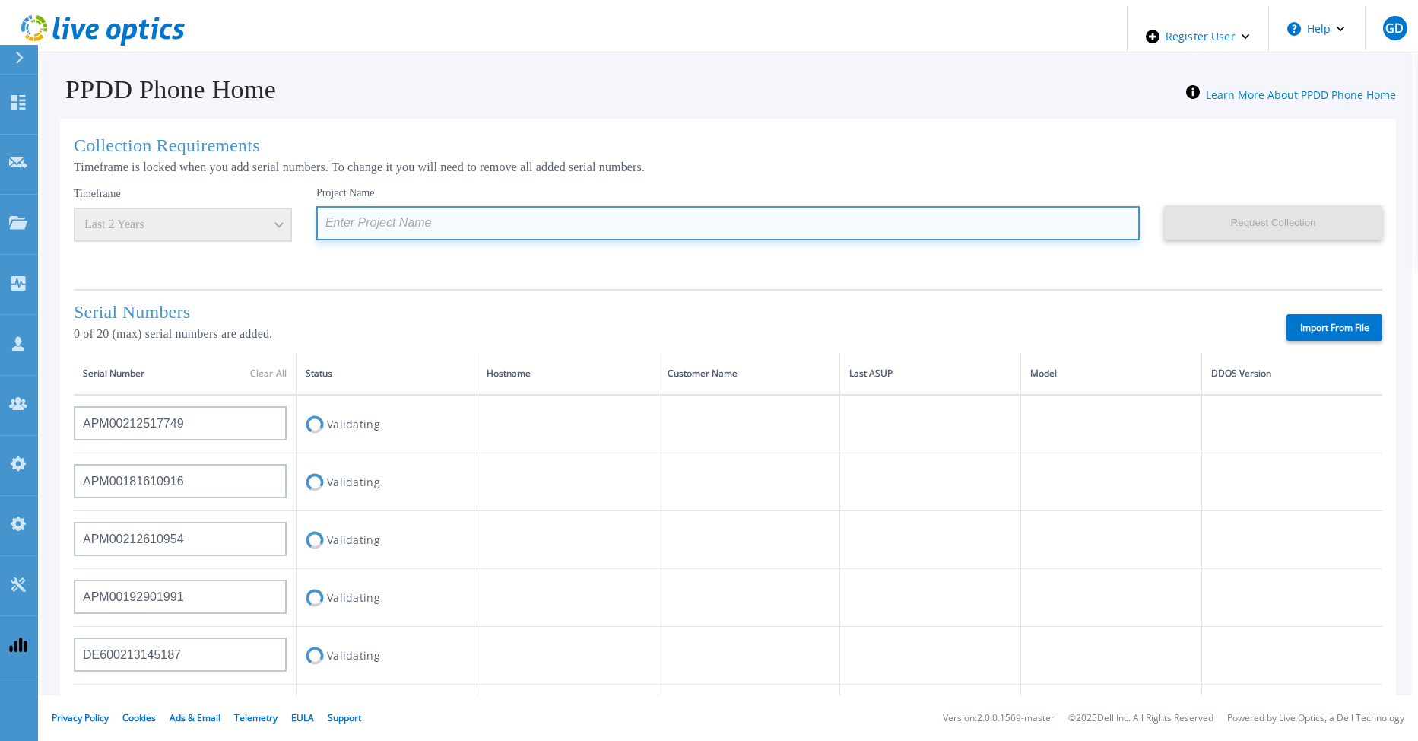
click at [378, 221] on input at bounding box center [728, 223] width 824 height 34
paste input "Test_20_15d_Aug12_gfd_DEV_2"
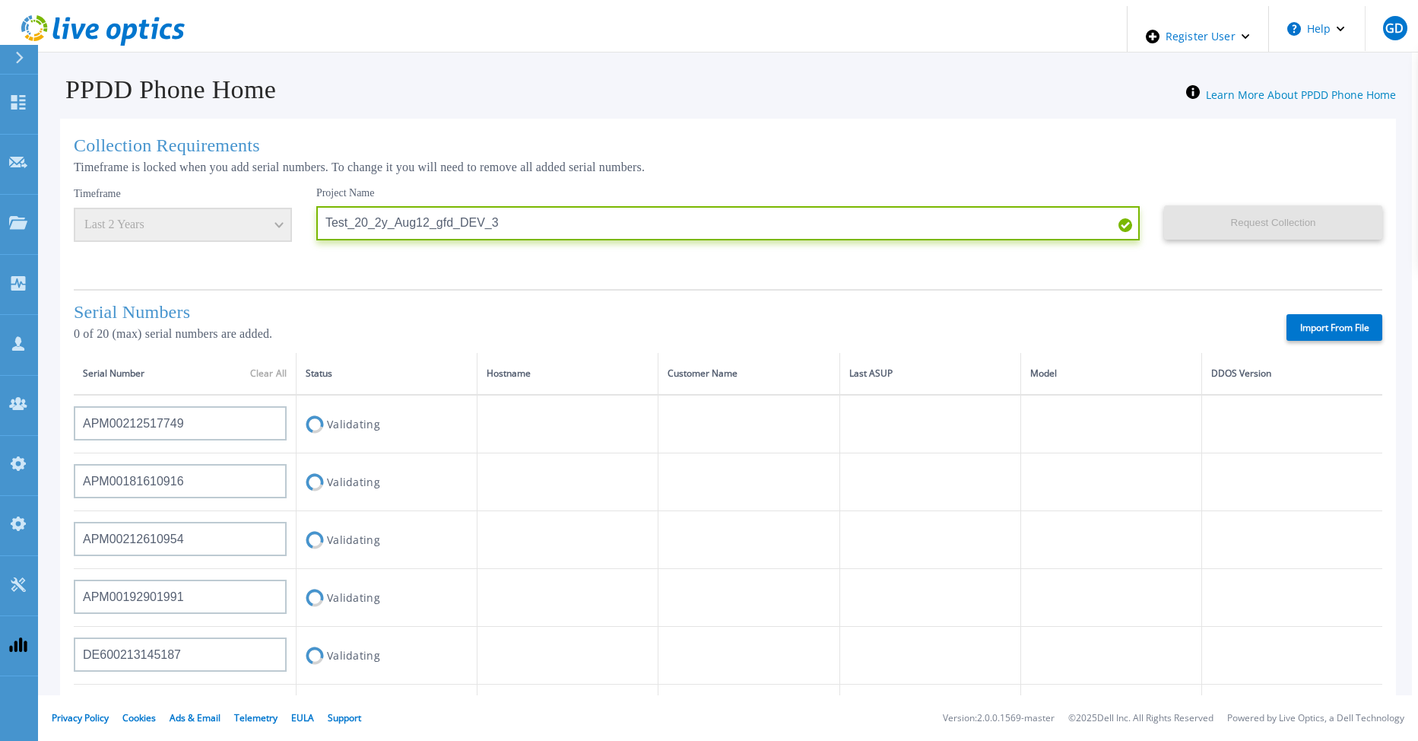
type input "Test_20_2y_Aug12_gfd_DEV_3"
click at [436, 275] on div "Collection Requirements Timeframe is locked when you add serial numbers. To cha…" at bounding box center [728, 548] width 1336 height 859
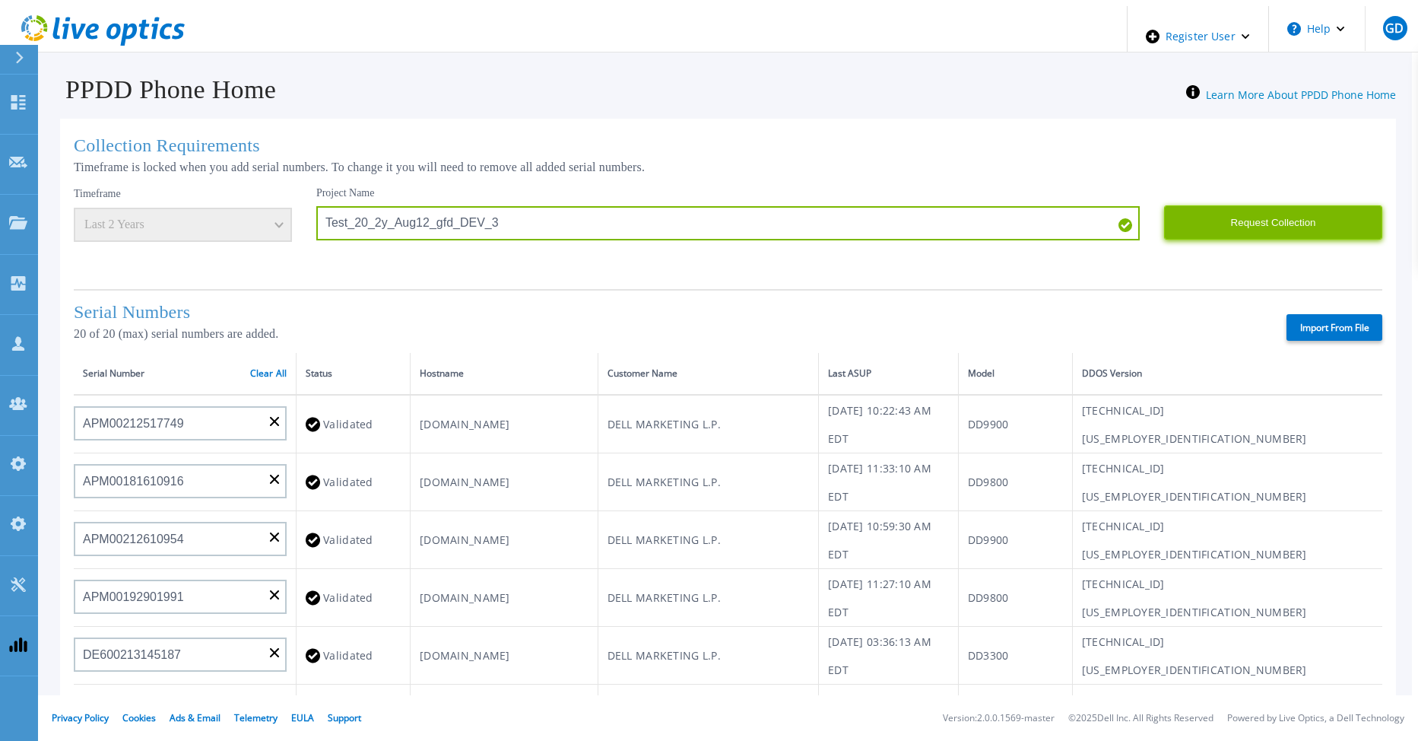
click at [1254, 218] on button "Request Collection" at bounding box center [1273, 222] width 218 height 34
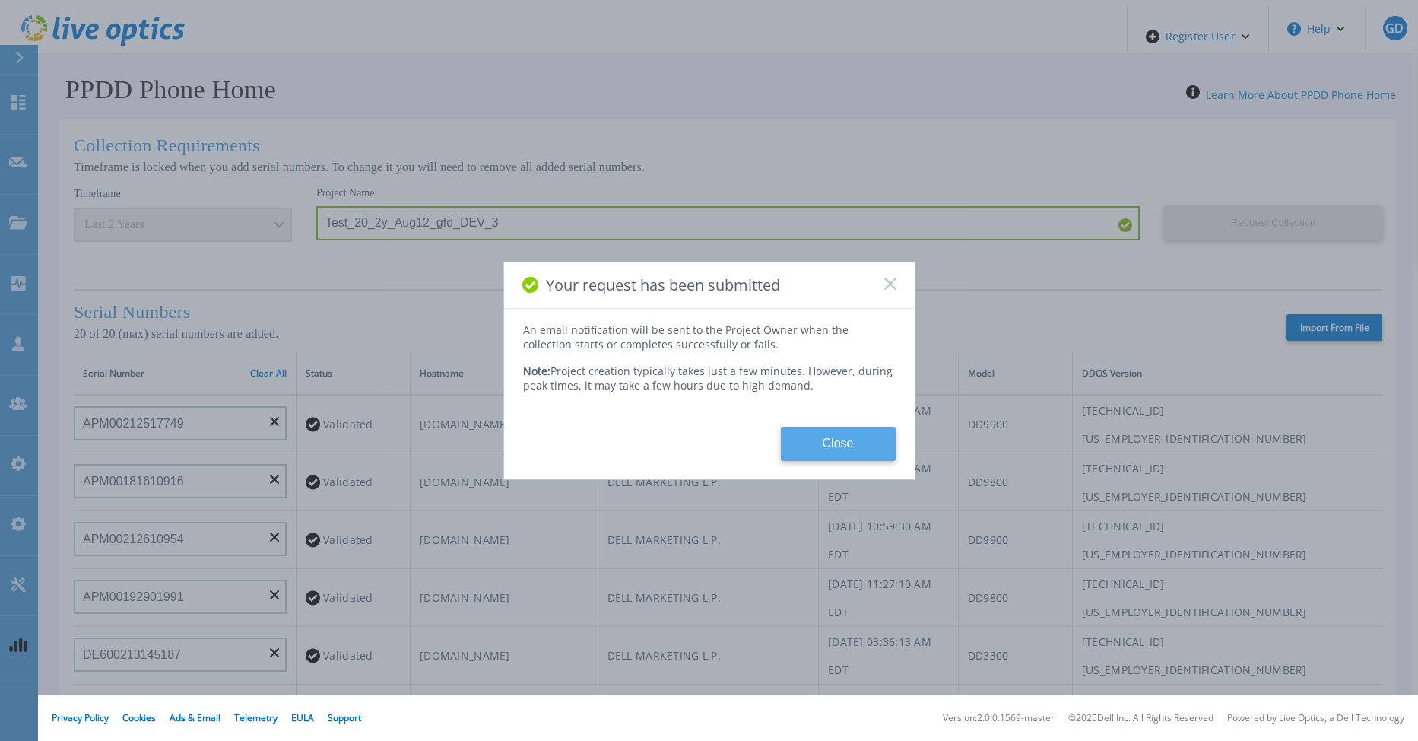
click at [825, 435] on button "Close" at bounding box center [838, 444] width 115 height 34
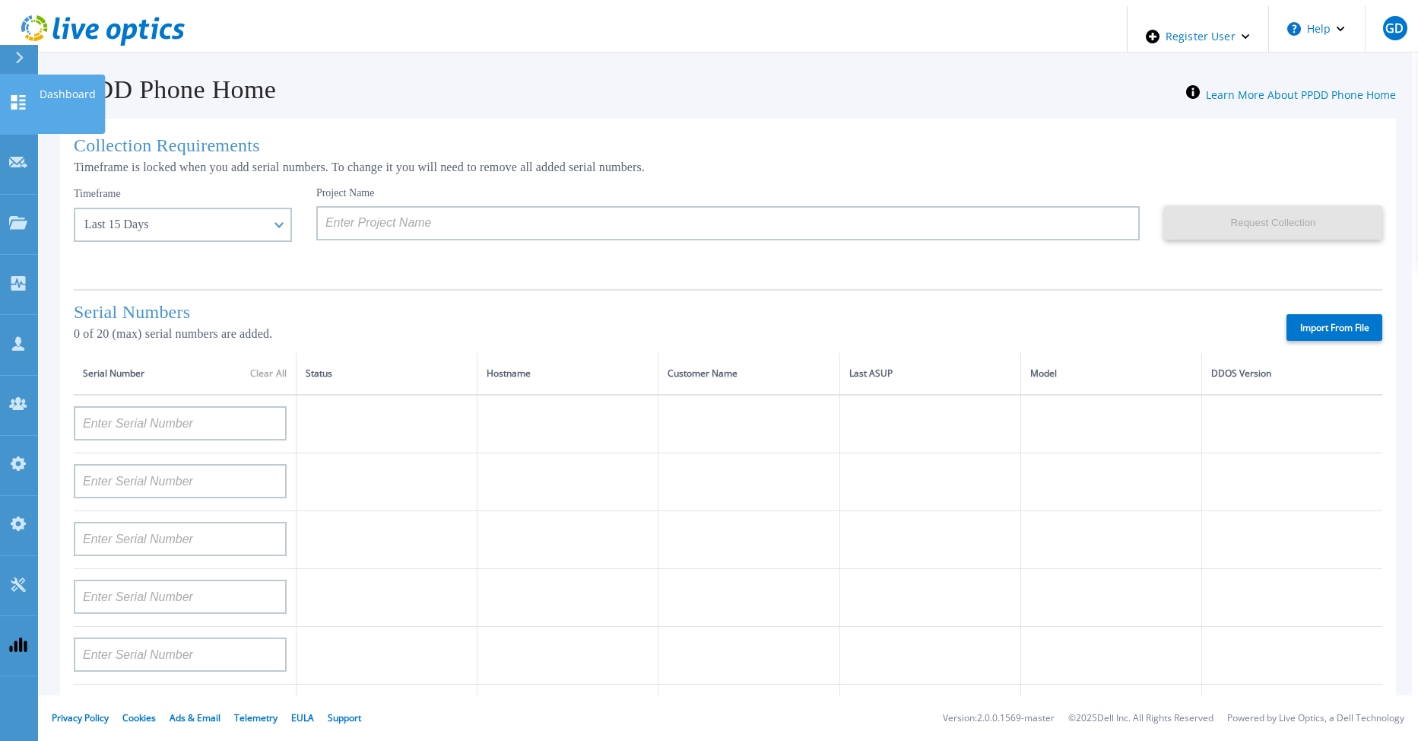
click at [10, 95] on icon at bounding box center [18, 102] width 18 height 14
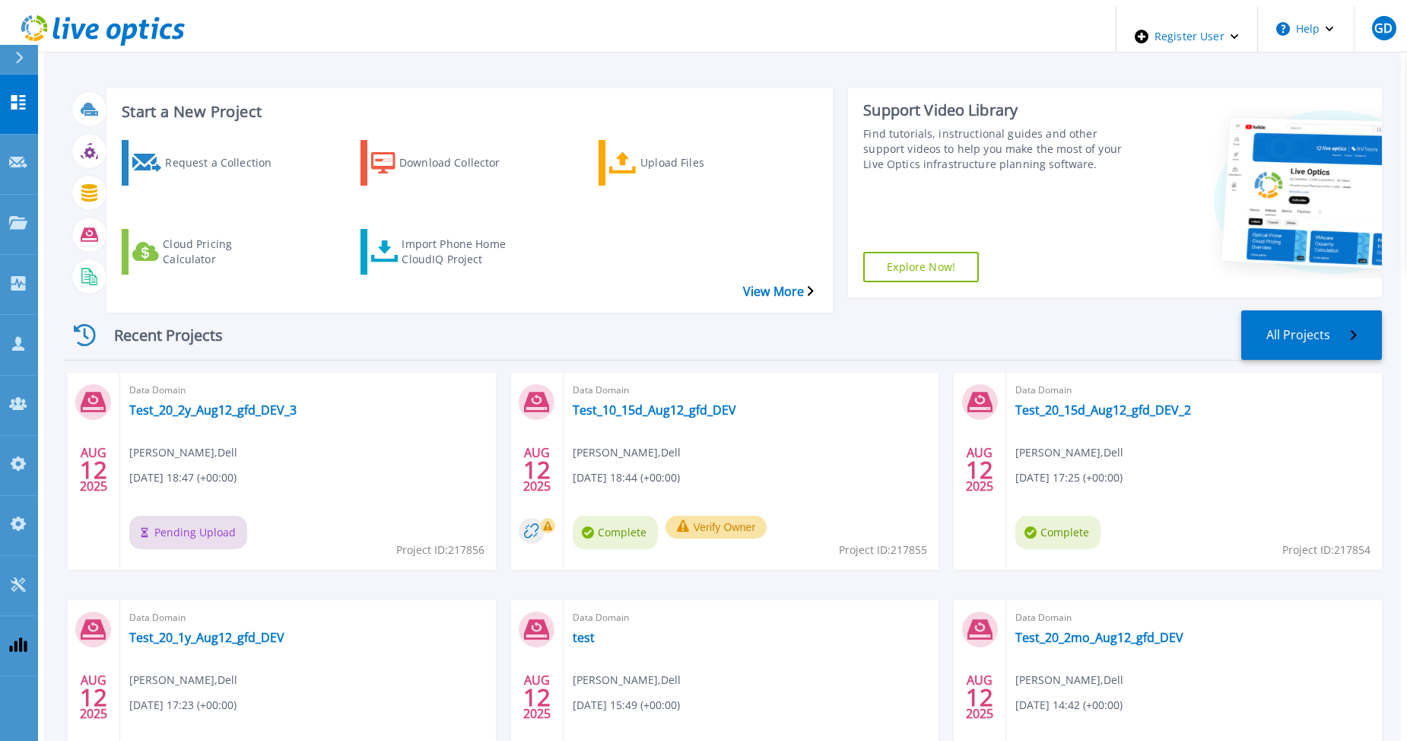
click at [522, 265] on div "Start a New Project Request a Collection Download Collector Upload Files Cloud …" at bounding box center [723, 187] width 1317 height 222
click at [17, 95] on icon at bounding box center [18, 102] width 18 height 14
click at [16, 95] on icon at bounding box center [18, 102] width 18 height 14
click at [634, 402] on link "Test_10_15d_Aug12_gfd_DEV" at bounding box center [654, 409] width 163 height 15
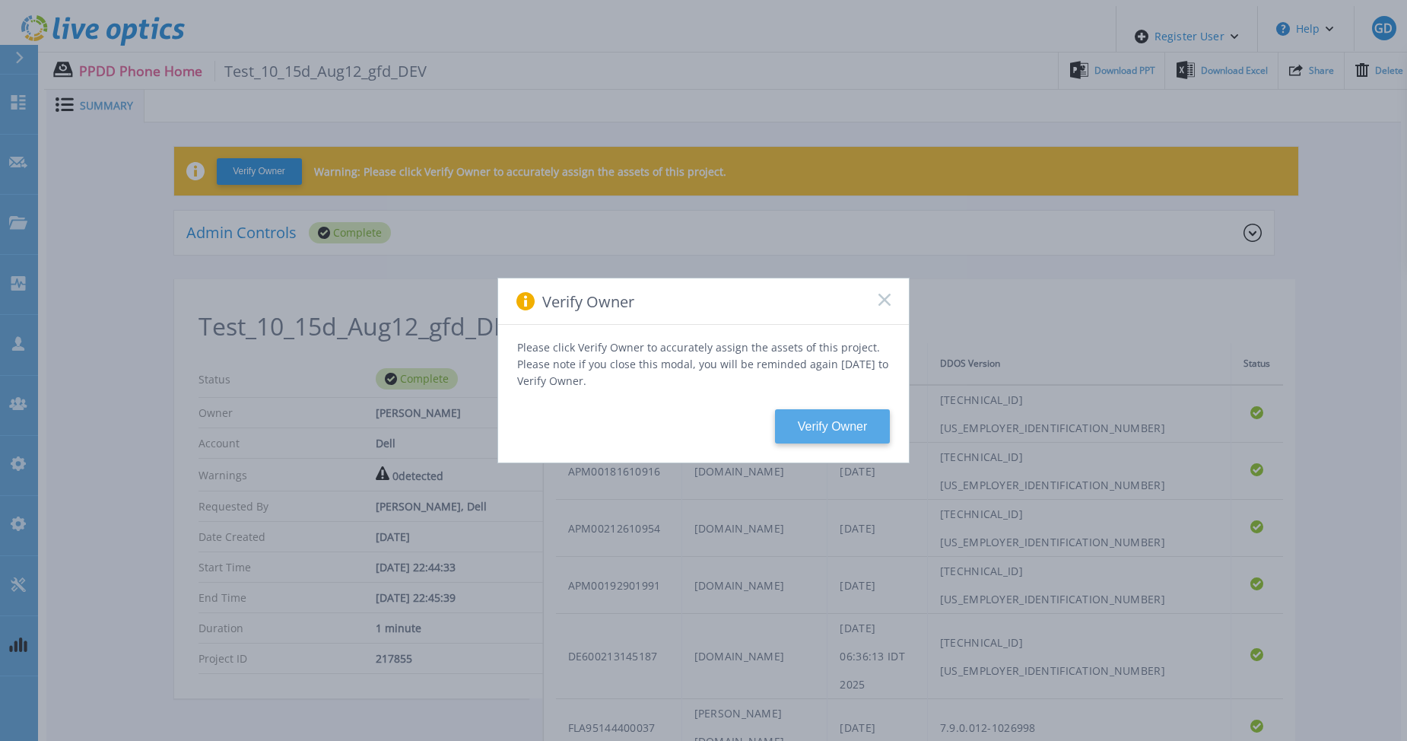
click at [878, 424] on button "Verify Owner" at bounding box center [832, 426] width 115 height 34
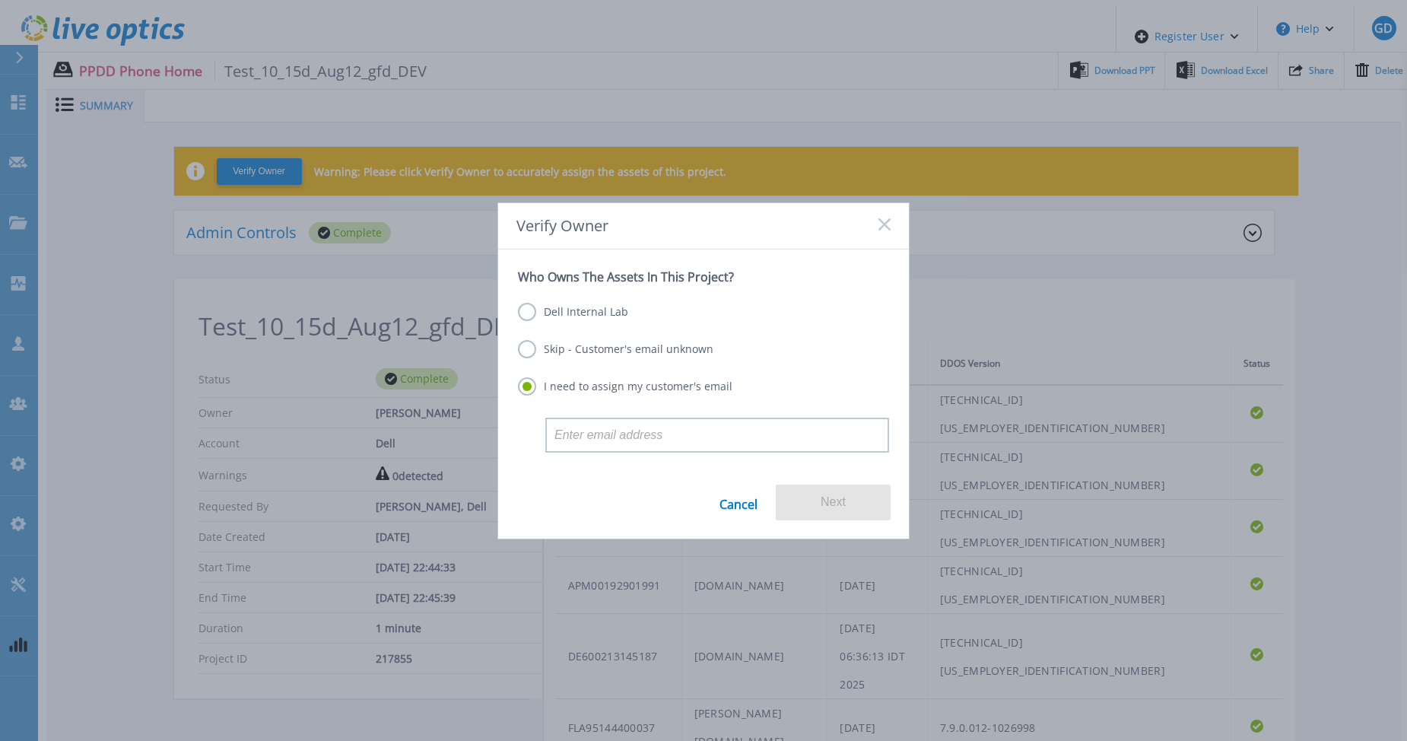
click at [621, 311] on label "Dell Internal Lab" at bounding box center [573, 312] width 110 height 18
click at [0, 0] on input "Dell Internal Lab" at bounding box center [0, 0] width 0 height 0
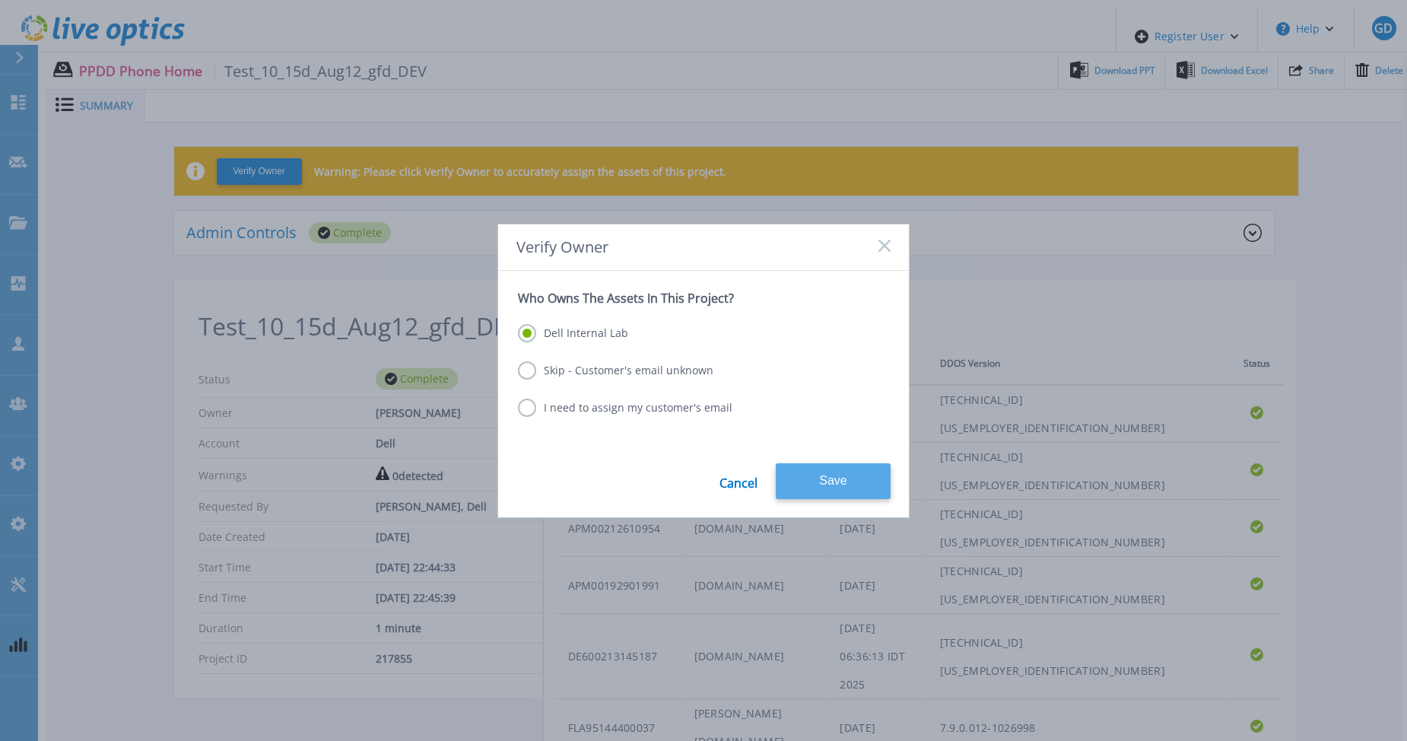
click at [842, 467] on button "Save" at bounding box center [833, 481] width 115 height 36
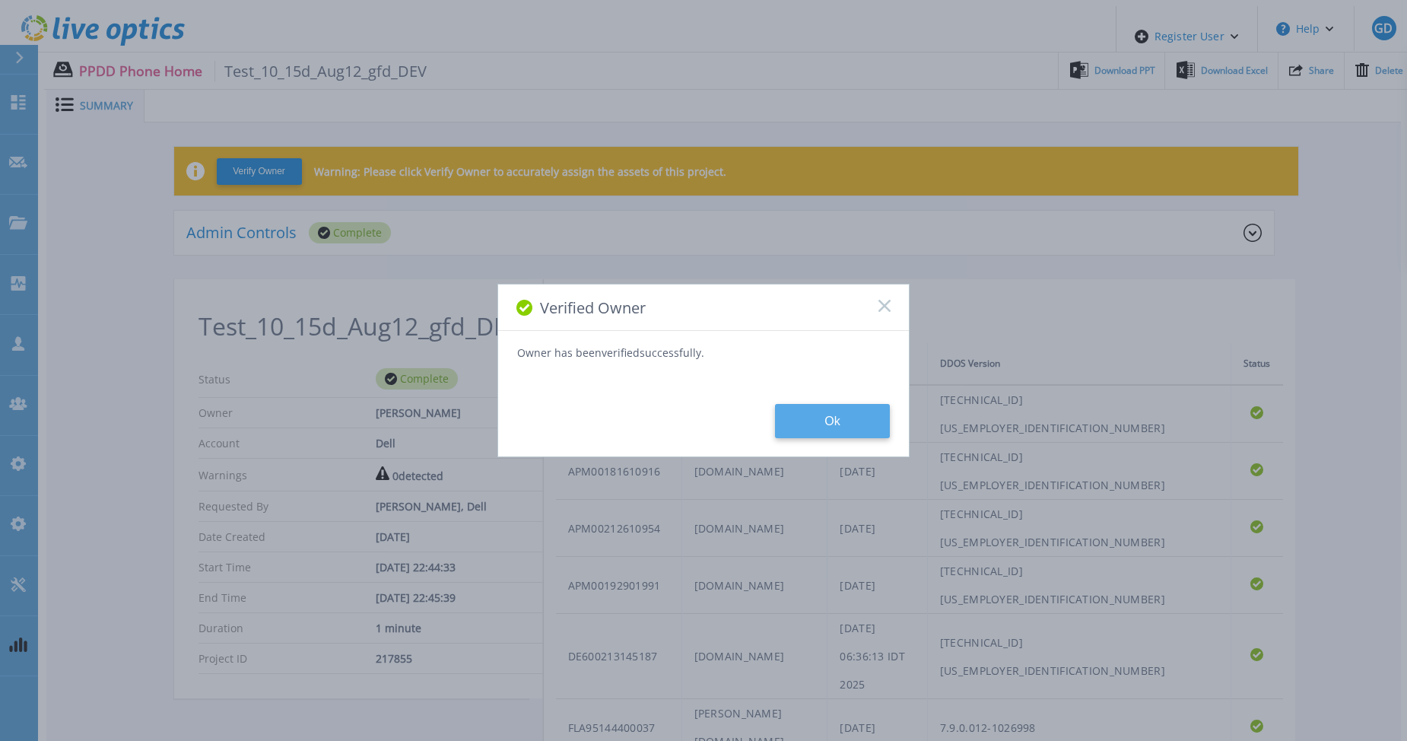
click at [831, 417] on button "Ok" at bounding box center [832, 421] width 115 height 34
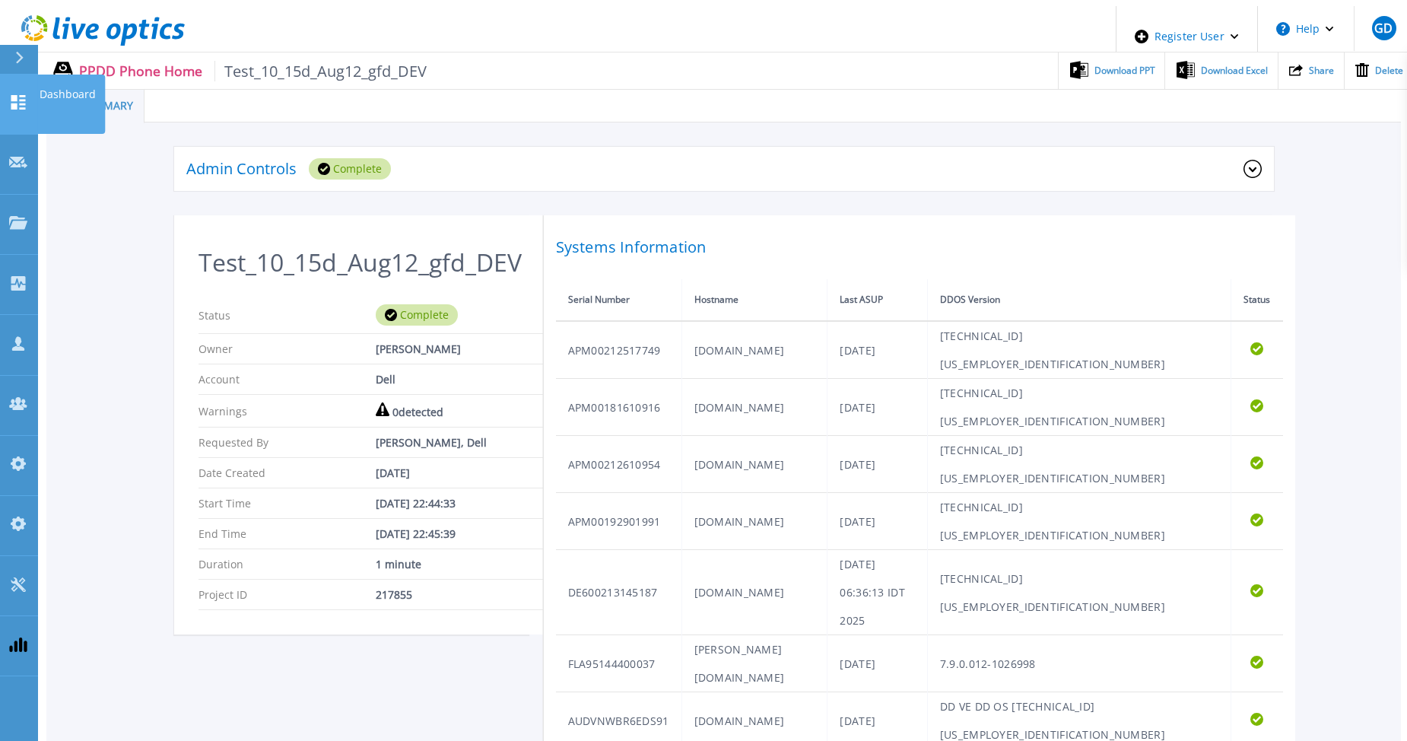
click at [26, 95] on icon at bounding box center [18, 102] width 18 height 14
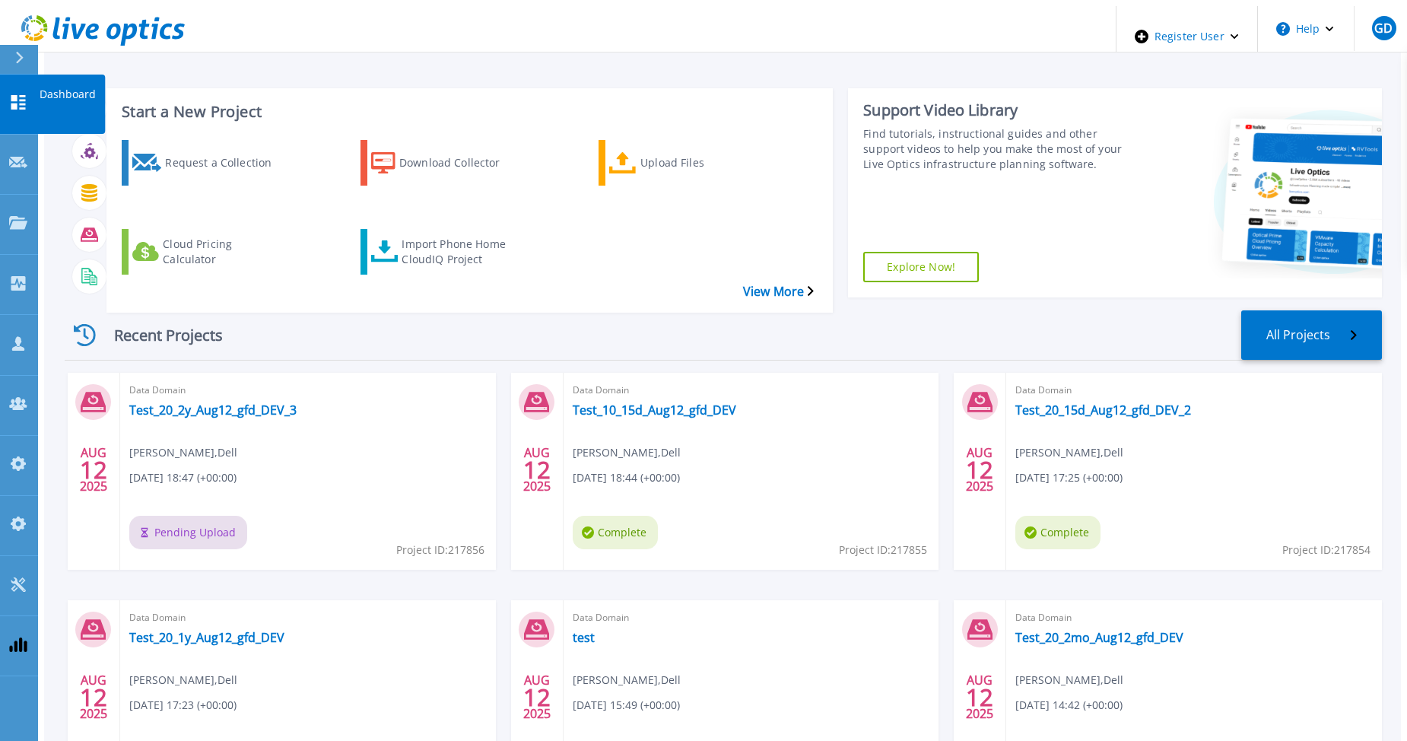
click at [21, 95] on icon at bounding box center [18, 102] width 18 height 14
click at [19, 95] on icon at bounding box center [18, 102] width 18 height 14
click at [716, 310] on div "Recent Projects All Projects" at bounding box center [723, 335] width 1317 height 50
click at [537, 310] on div "Recent Projects All Projects" at bounding box center [723, 335] width 1317 height 50
click at [8, 91] on link "Dashboard Dashboard" at bounding box center [19, 105] width 38 height 60
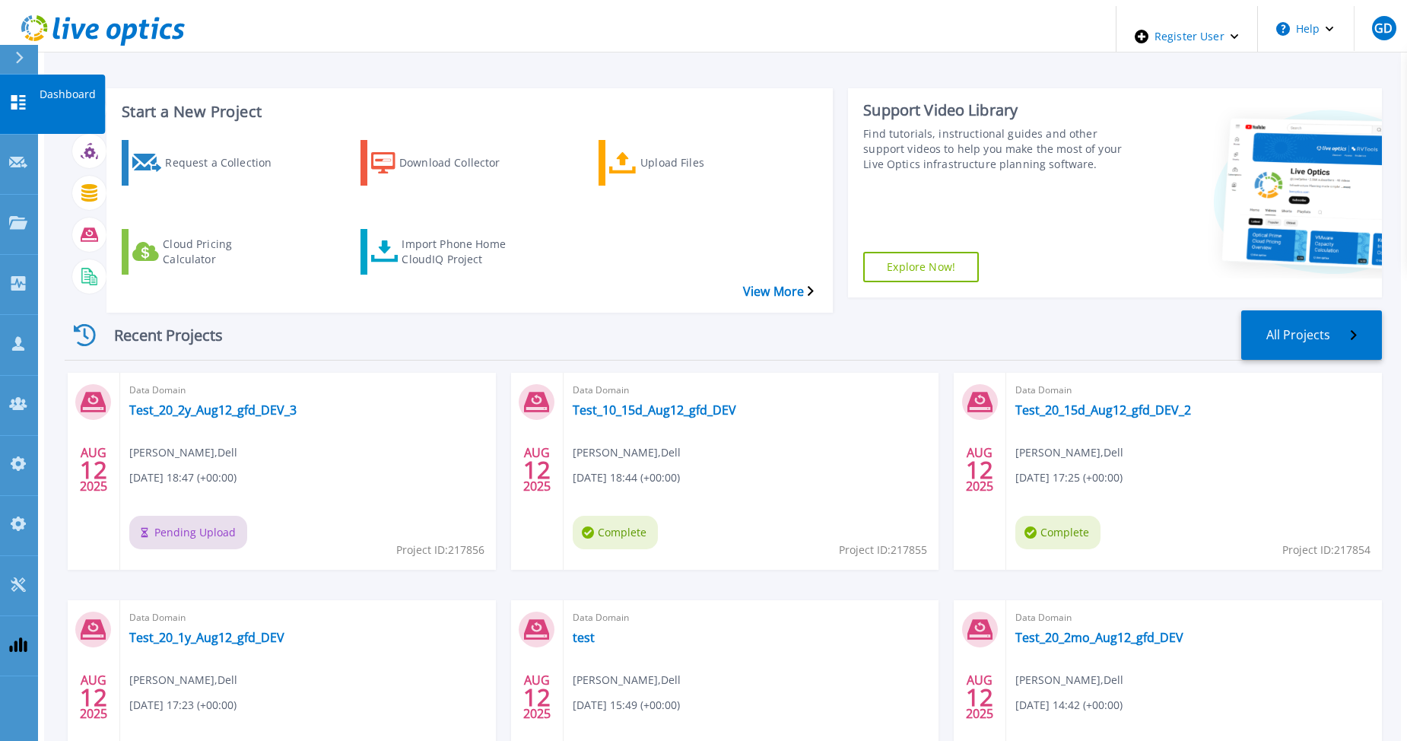
click at [18, 95] on icon at bounding box center [18, 102] width 18 height 14
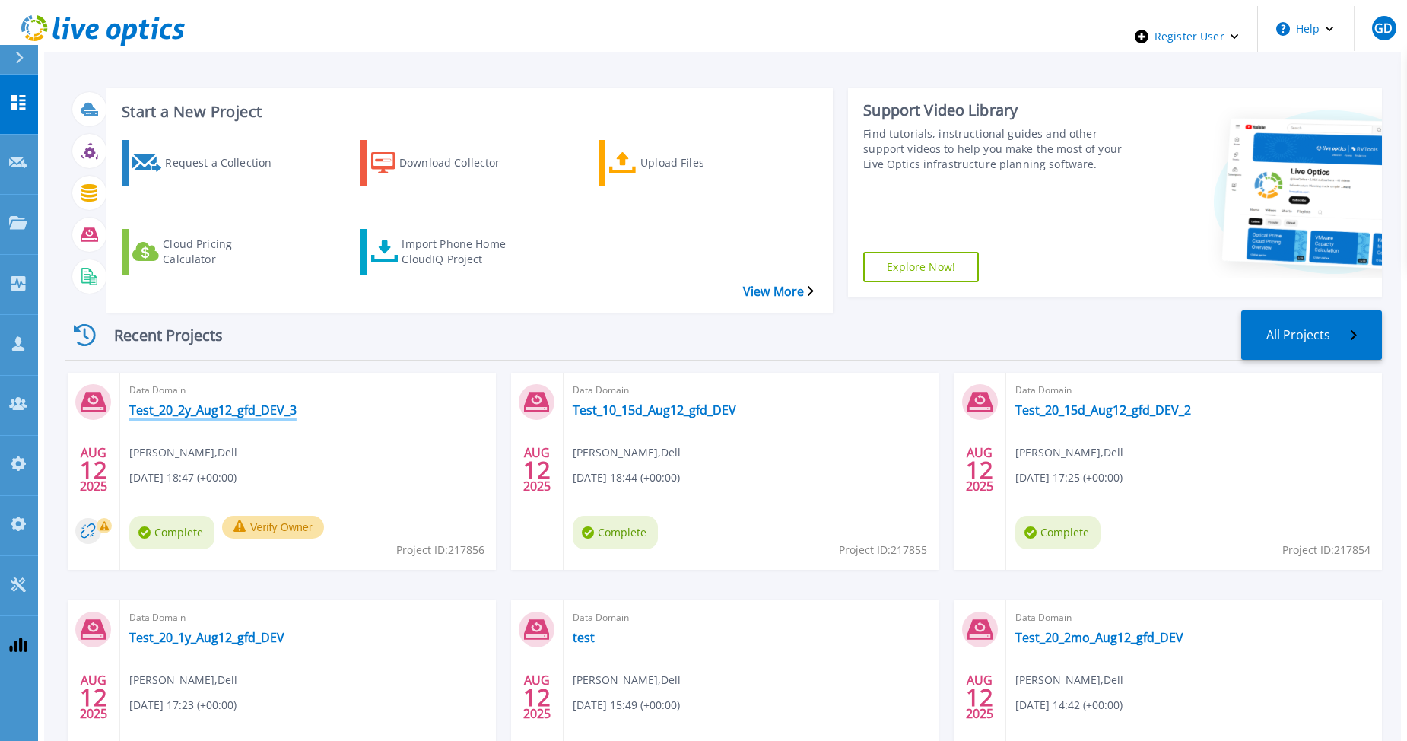
click at [152, 402] on link "Test_20_2y_Aug12_gfd_DEV_3" at bounding box center [212, 409] width 167 height 15
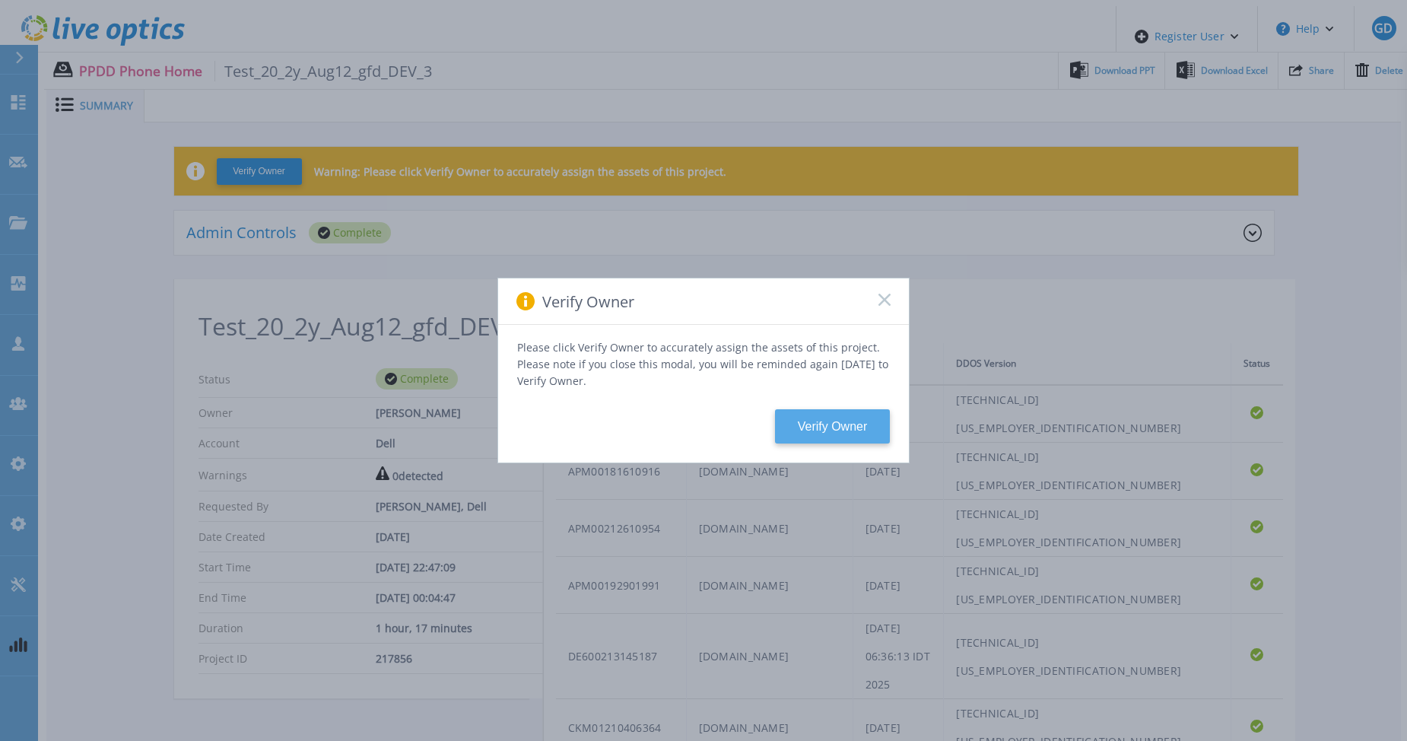
click at [832, 421] on button "Verify Owner" at bounding box center [832, 426] width 115 height 34
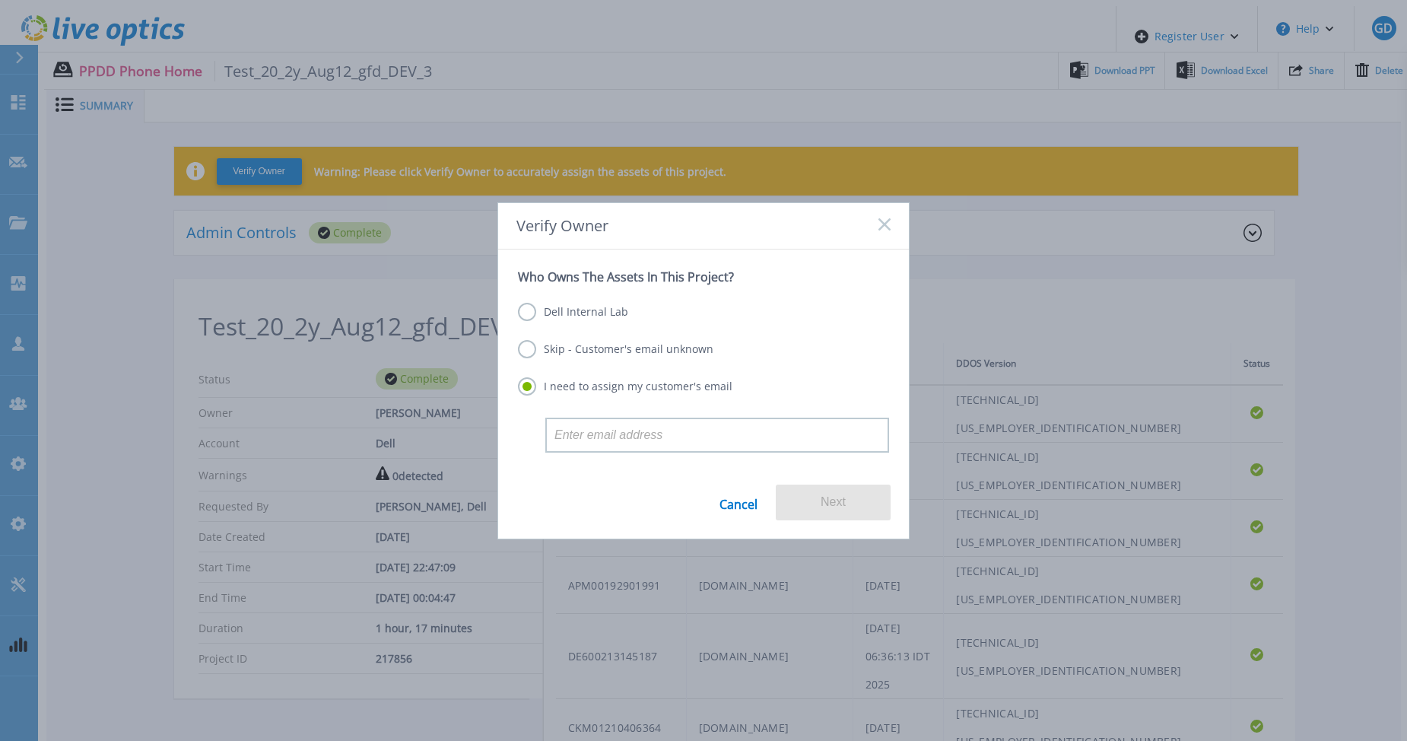
click at [552, 306] on label "Dell Internal Lab" at bounding box center [573, 312] width 110 height 18
click at [0, 0] on input "Dell Internal Lab" at bounding box center [0, 0] width 0 height 0
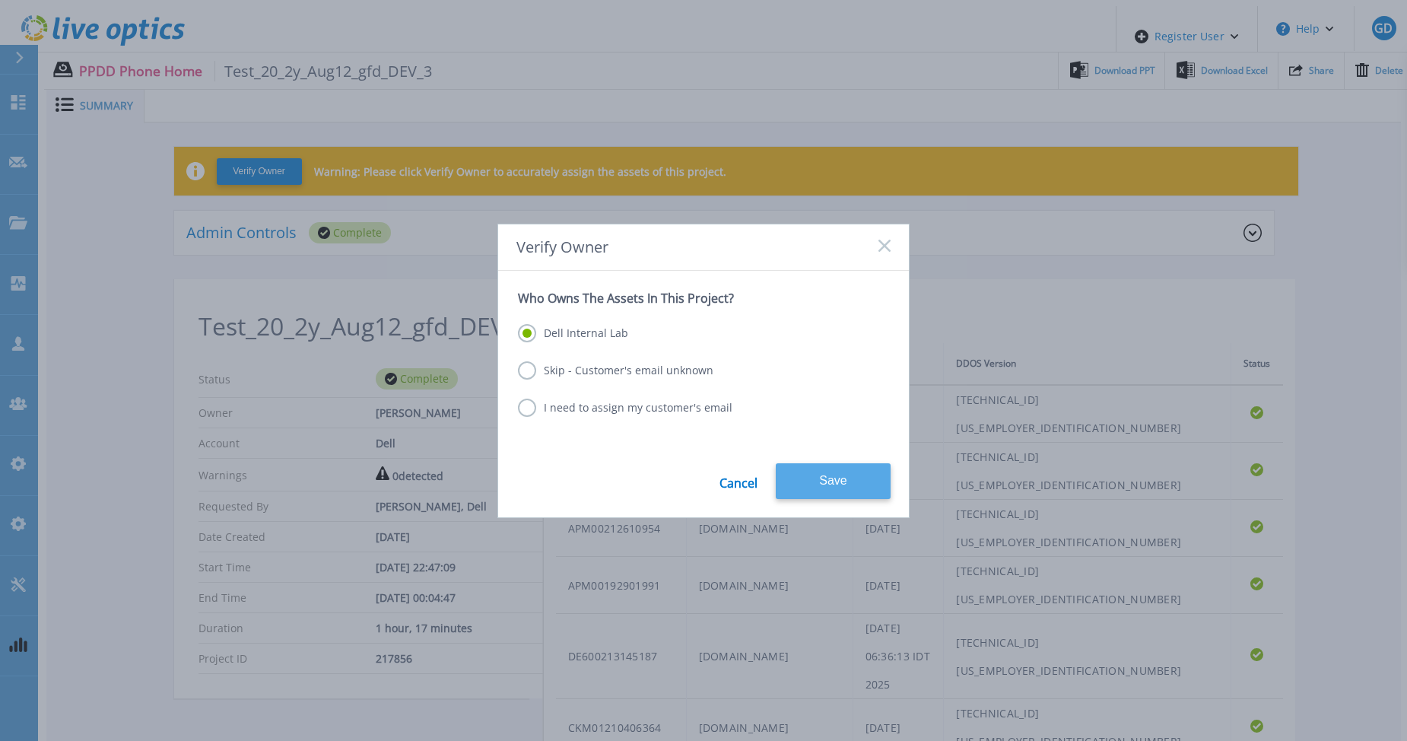
click at [834, 475] on button "Save" at bounding box center [833, 481] width 115 height 36
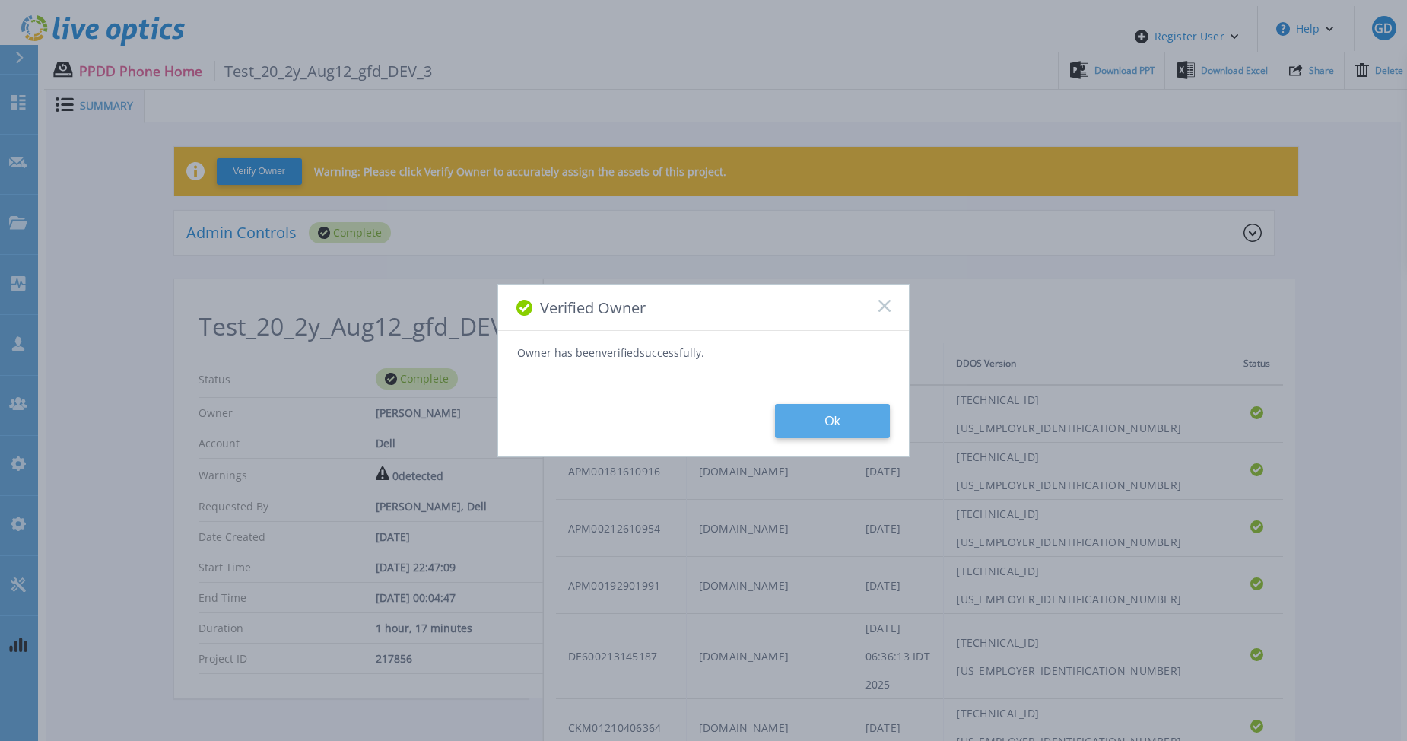
click at [825, 424] on button "Ok" at bounding box center [832, 421] width 115 height 34
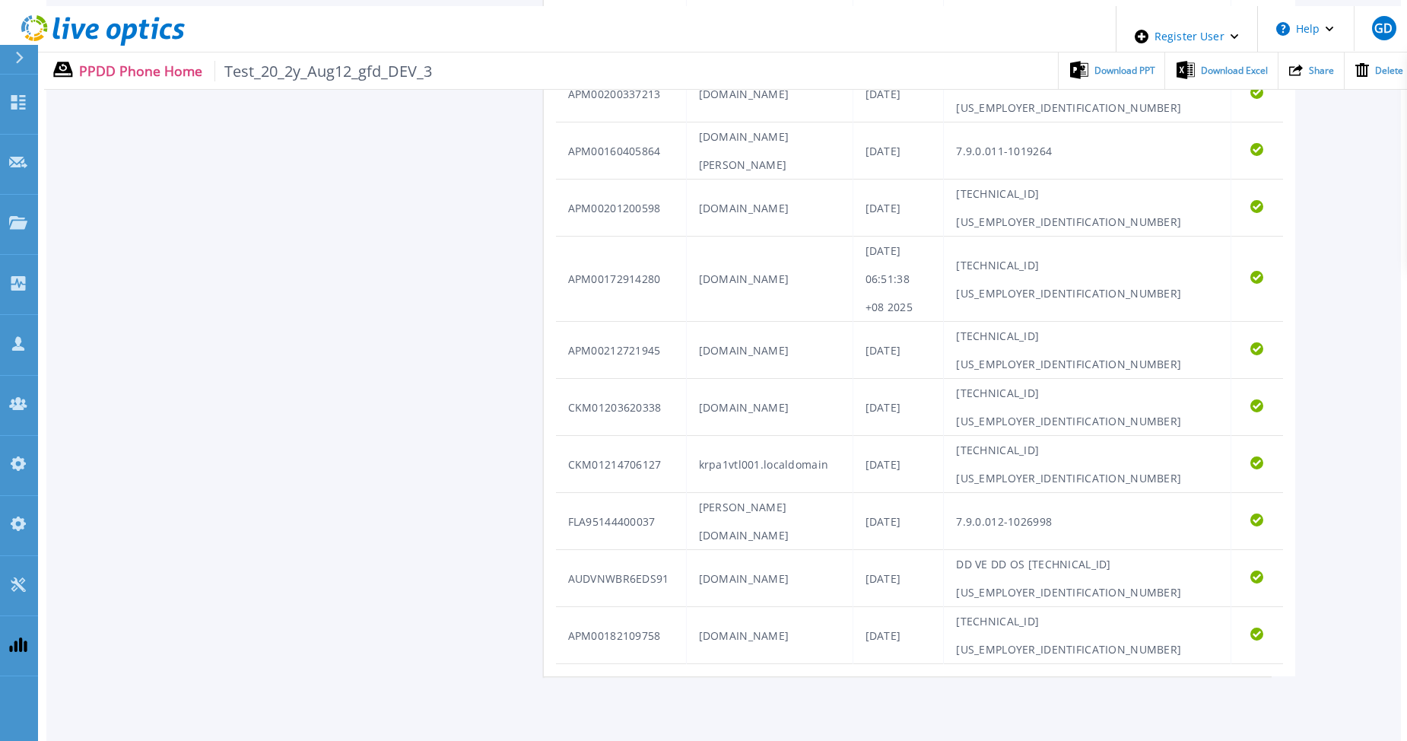
scroll to position [170, 0]
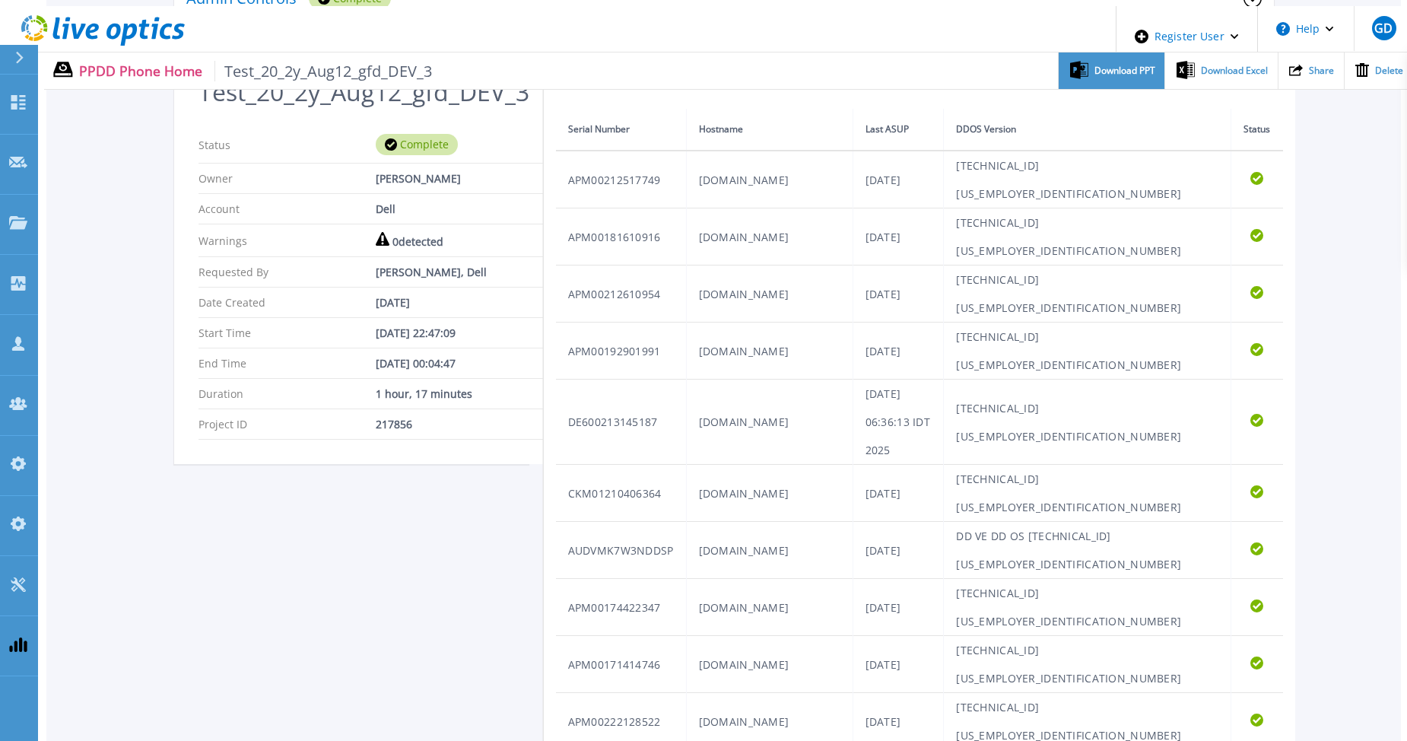
click at [1076, 61] on icon at bounding box center [1079, 70] width 18 height 18
click at [1367, 148] on div "Admin Controls Complete Download Raw Files Retry Delete Test_20_2y_Aug12_gfd_DE…" at bounding box center [723, 667] width 1354 height 1431
click at [1224, 66] on span "Download Excel" at bounding box center [1234, 70] width 67 height 9
click at [1373, 202] on div "Admin Controls Complete Download Raw Files Retry Delete Test_20_2y_Aug12_gfd_DE…" at bounding box center [723, 667] width 1354 height 1431
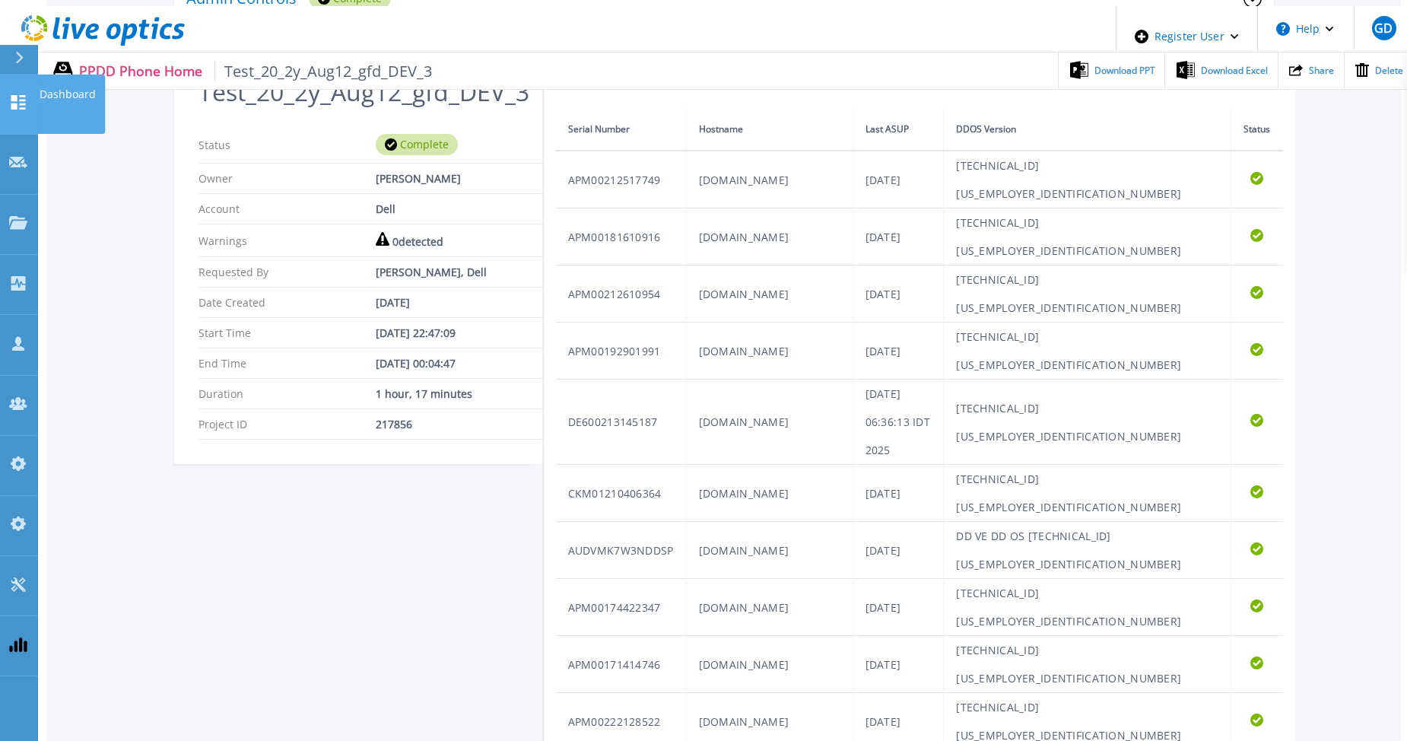
click at [23, 94] on div at bounding box center [18, 103] width 18 height 19
